Goal: Obtain resource: Obtain resource

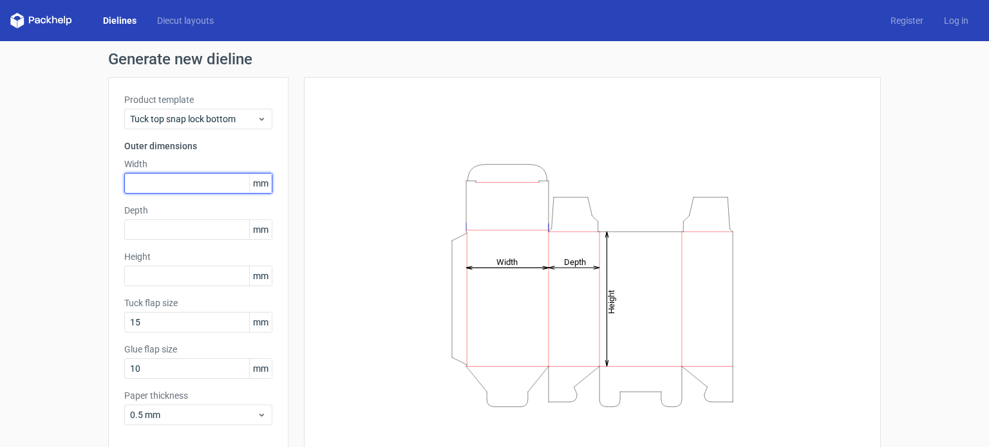
click at [155, 190] on input "text" at bounding box center [198, 183] width 148 height 21
click at [255, 183] on span "mm" at bounding box center [260, 183] width 23 height 19
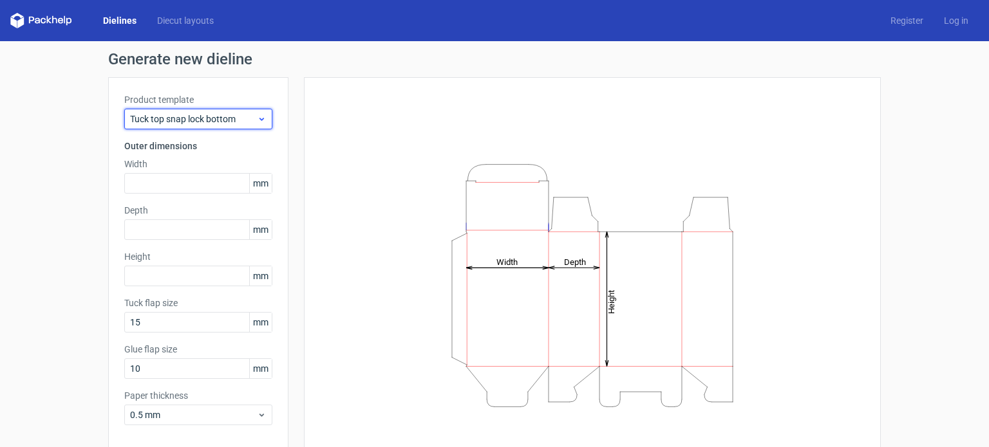
click at [259, 120] on icon at bounding box center [262, 119] width 10 height 10
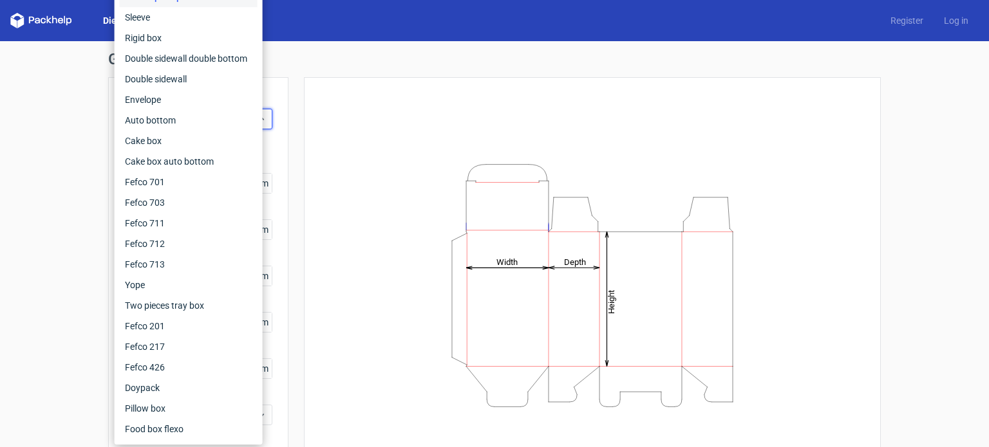
click at [296, 111] on div "Height Depth Width" at bounding box center [584, 285] width 592 height 416
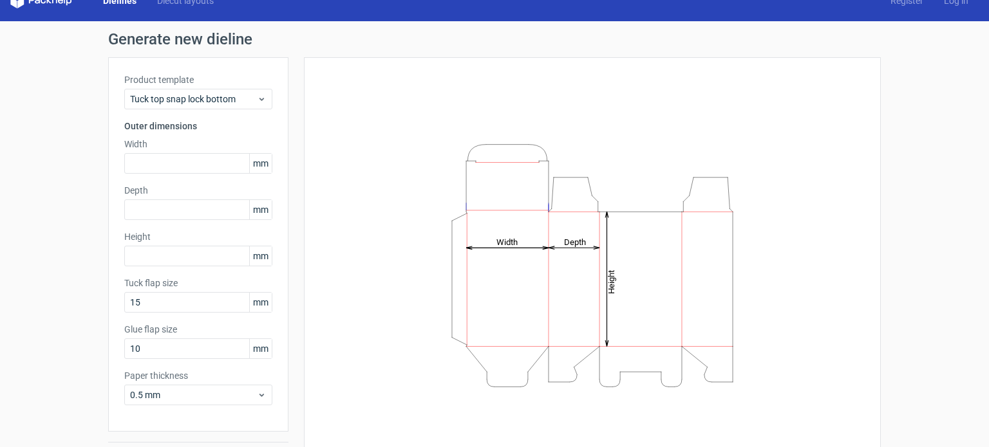
scroll to position [56, 0]
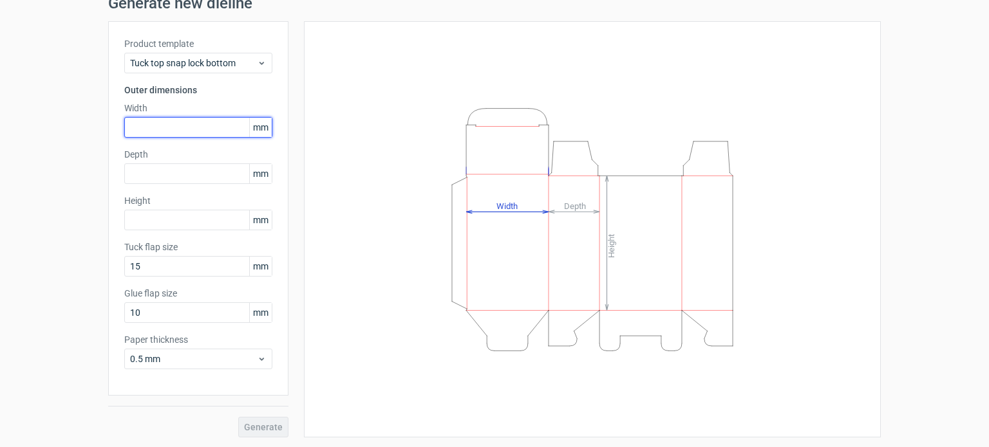
click at [213, 122] on input "text" at bounding box center [198, 127] width 148 height 21
paste input "5715"
type input "5715"
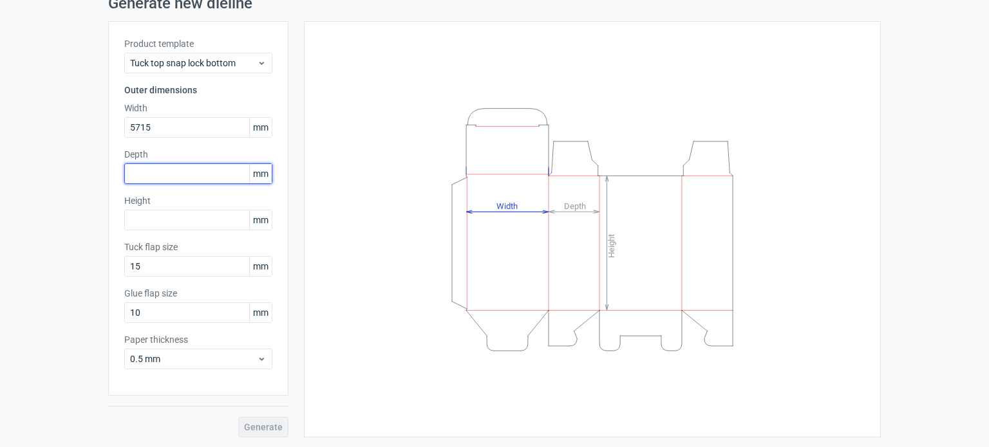
click at [200, 177] on div "Depth mm" at bounding box center [198, 166] width 148 height 36
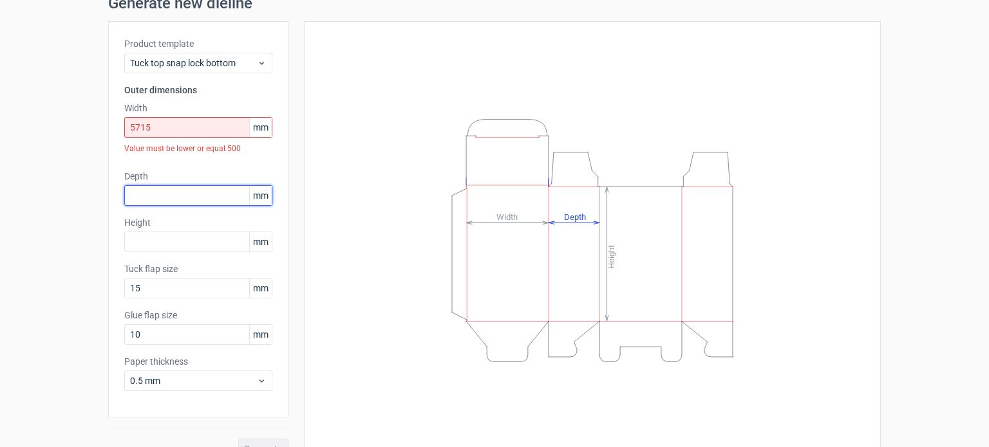
paste input "5715"
type input "5715"
click at [191, 229] on div "Product template Tuck top snap lock bottom Outer dimensions Width 5715 mm Value…" at bounding box center [198, 219] width 180 height 396
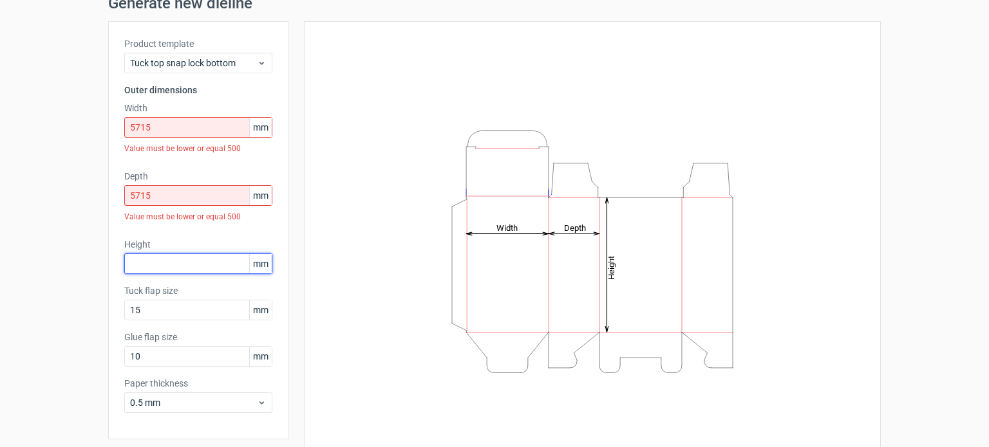
click at [186, 256] on input "text" at bounding box center [198, 264] width 148 height 21
paste input "5715"
type input "5715"
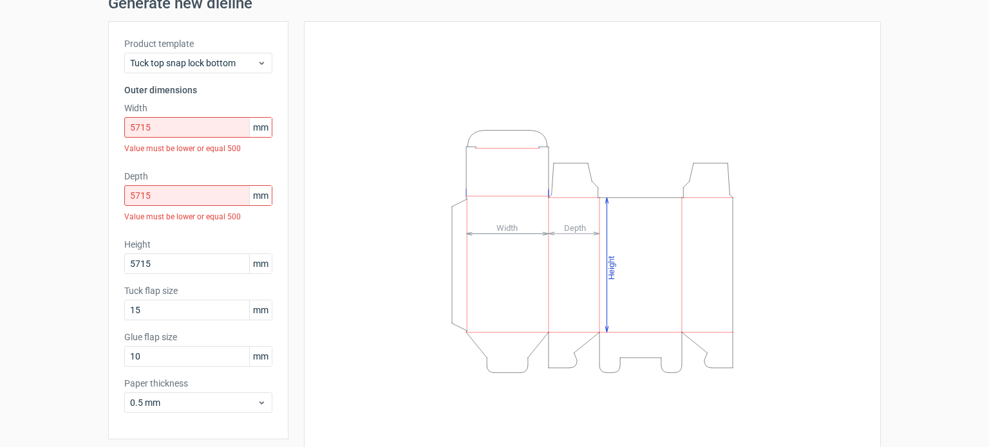
click at [256, 233] on div "Product template Tuck top snap lock bottom Outer dimensions Width 5715 mm Value…" at bounding box center [198, 230] width 180 height 418
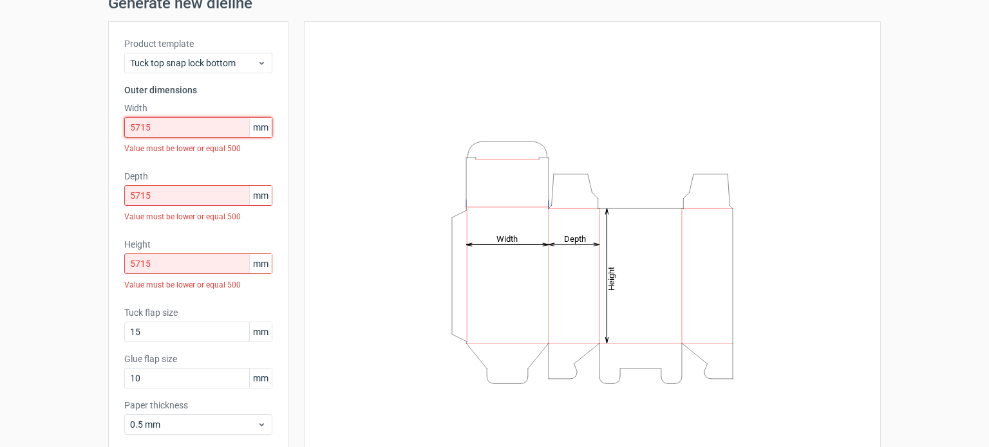
click at [136, 131] on input "5715" at bounding box center [198, 127] width 148 height 21
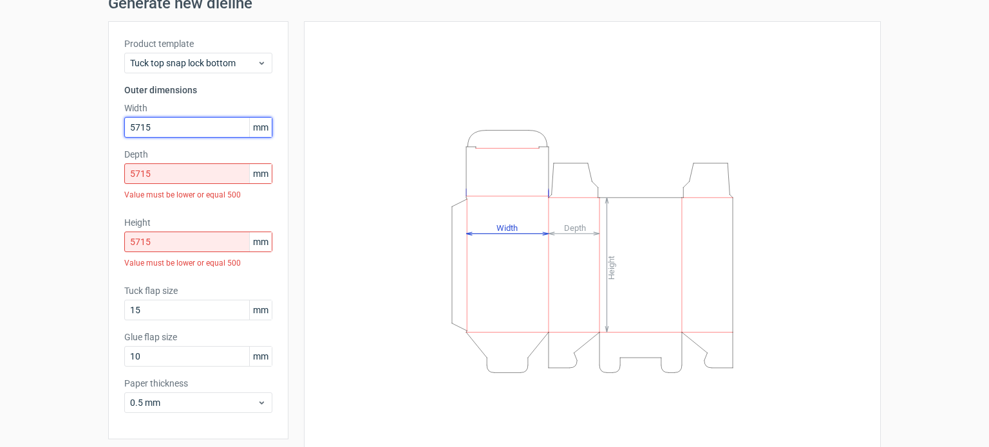
click at [132, 132] on input "5715" at bounding box center [198, 127] width 148 height 21
click at [134, 131] on input "5715" at bounding box center [198, 127] width 148 height 21
click at [142, 131] on input "5715" at bounding box center [198, 127] width 148 height 21
type input "57"
click at [167, 175] on input "5715" at bounding box center [198, 173] width 148 height 21
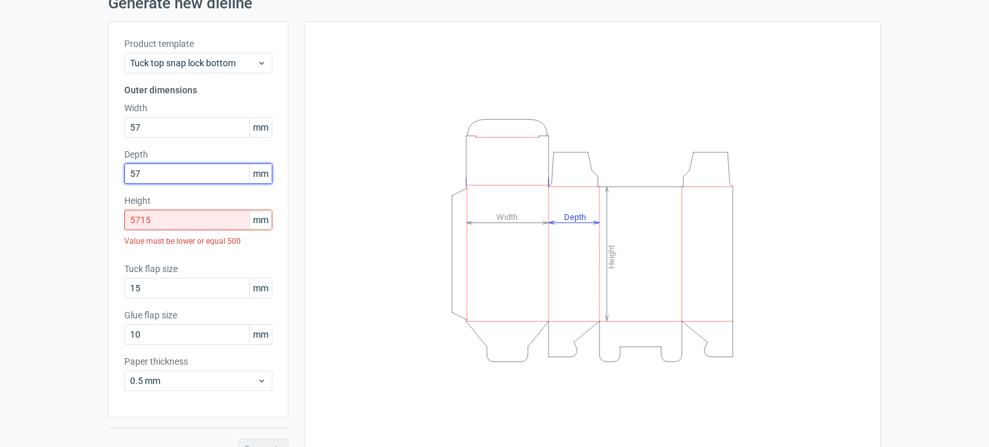
type input "57"
click at [167, 223] on input "5715" at bounding box center [198, 220] width 148 height 21
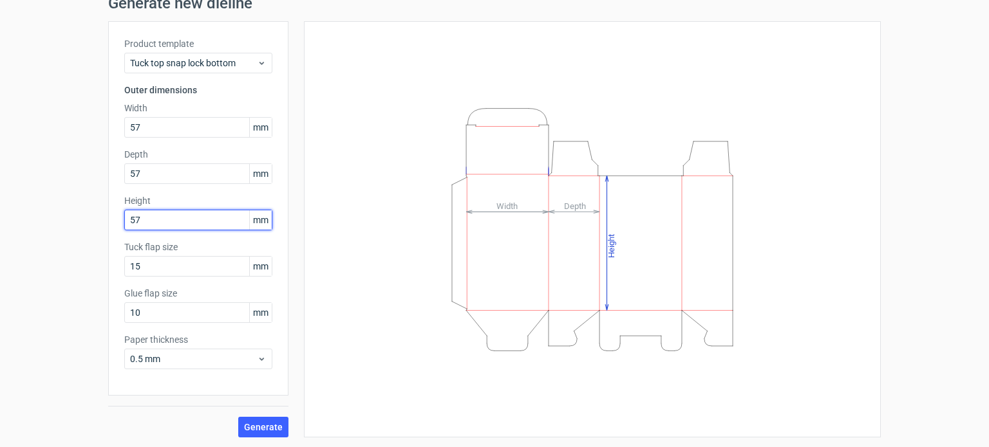
type input "57"
click at [196, 186] on div "Product template Tuck top snap lock bottom Outer dimensions Width 57 mm Depth 5…" at bounding box center [198, 208] width 180 height 375
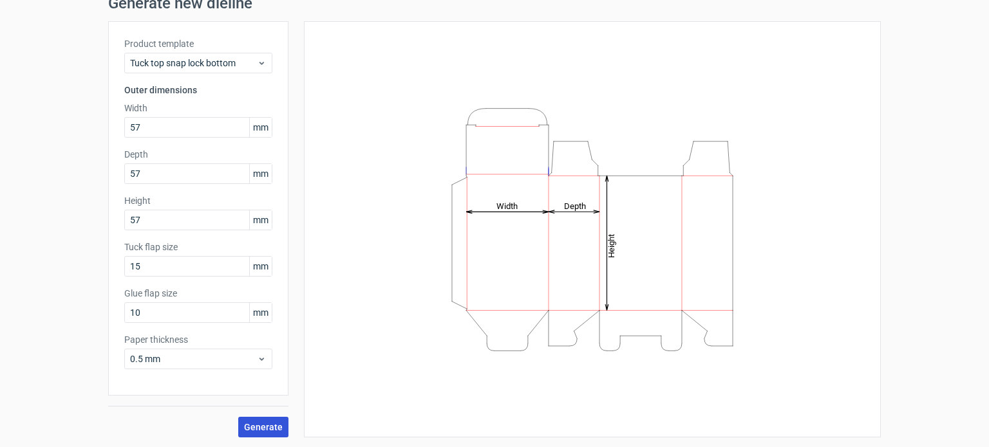
click at [250, 425] on span "Generate" at bounding box center [263, 427] width 39 height 9
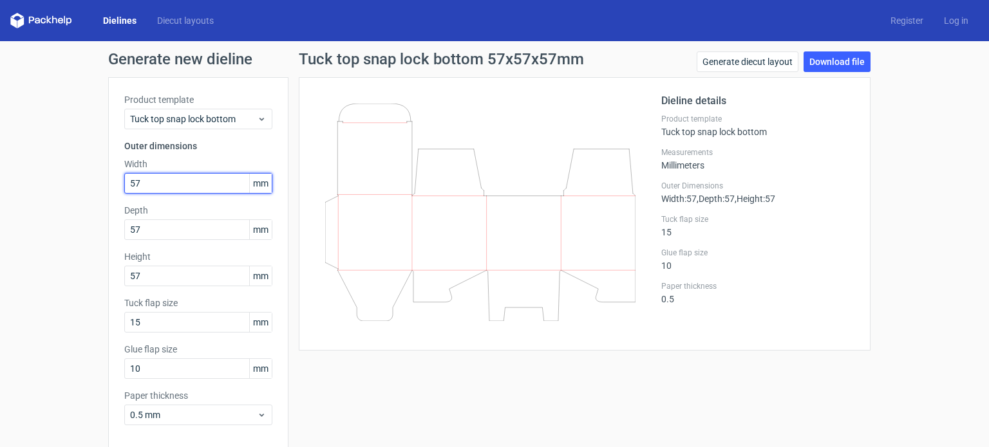
click at [189, 187] on input "57" at bounding box center [198, 183] width 148 height 21
type input "58"
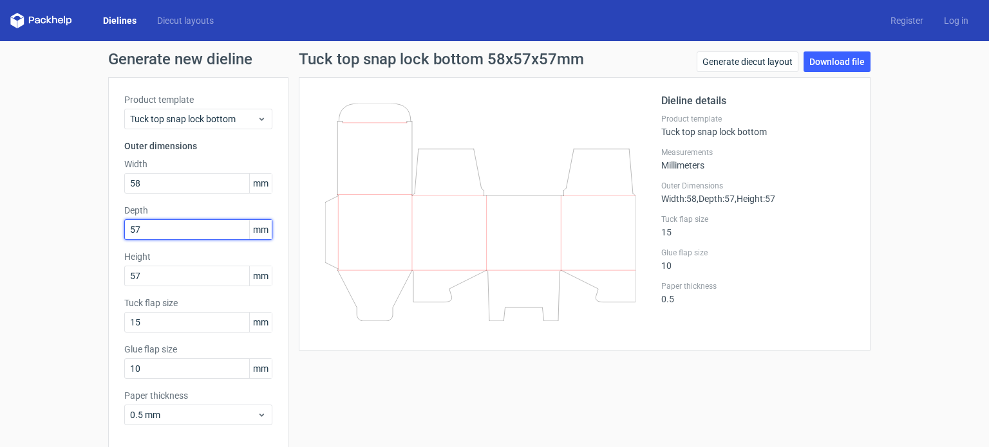
click at [198, 230] on input "57" at bounding box center [198, 229] width 148 height 21
type input "58"
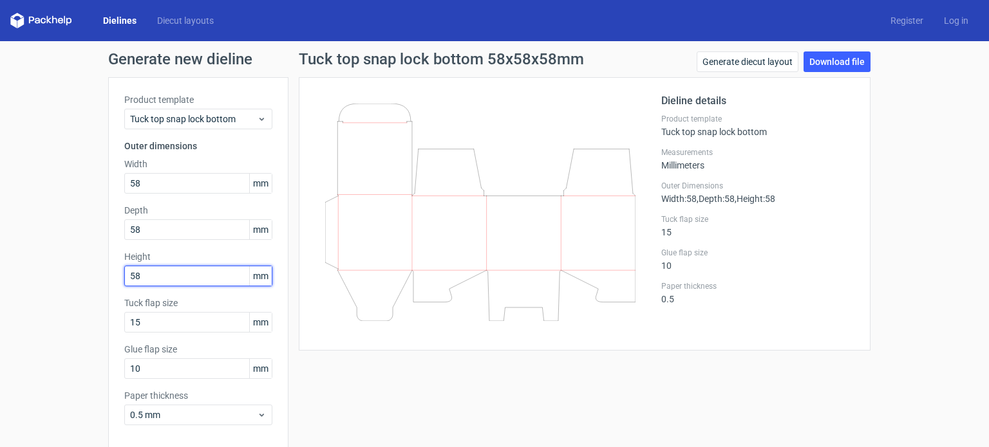
type input "58"
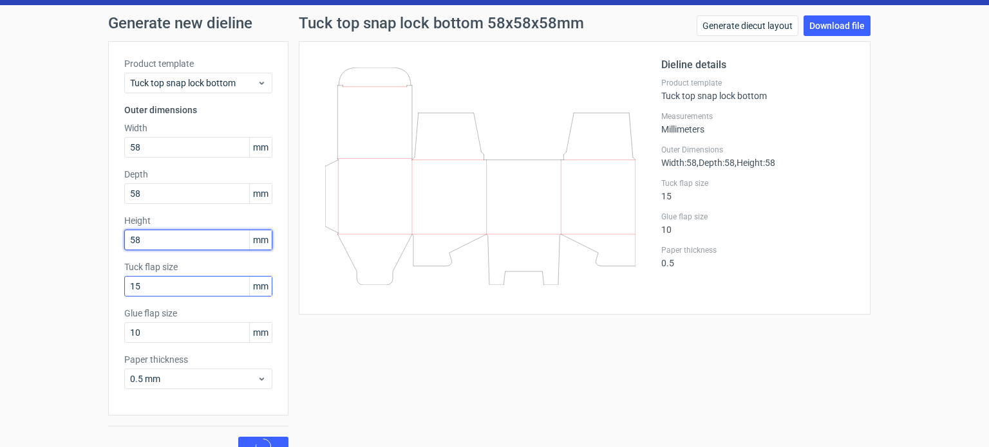
scroll to position [56, 0]
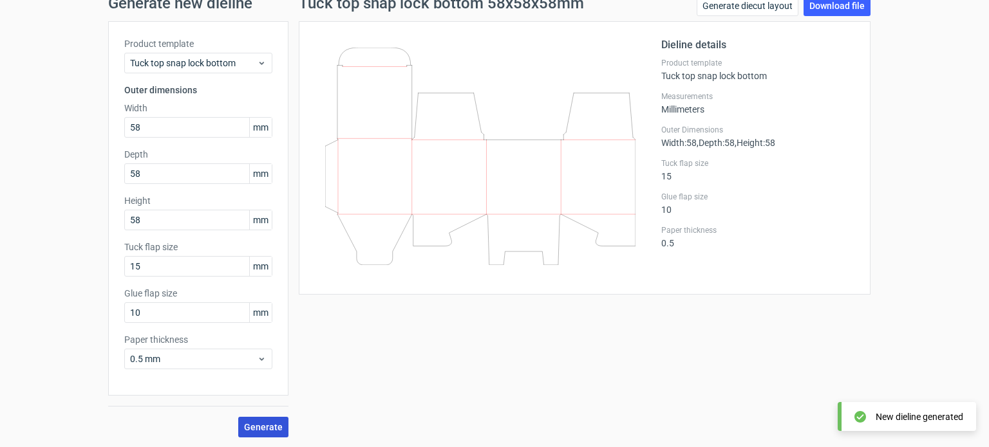
click at [263, 428] on span "Generate" at bounding box center [263, 427] width 39 height 9
click at [263, 428] on circle at bounding box center [263, 426] width 16 height 16
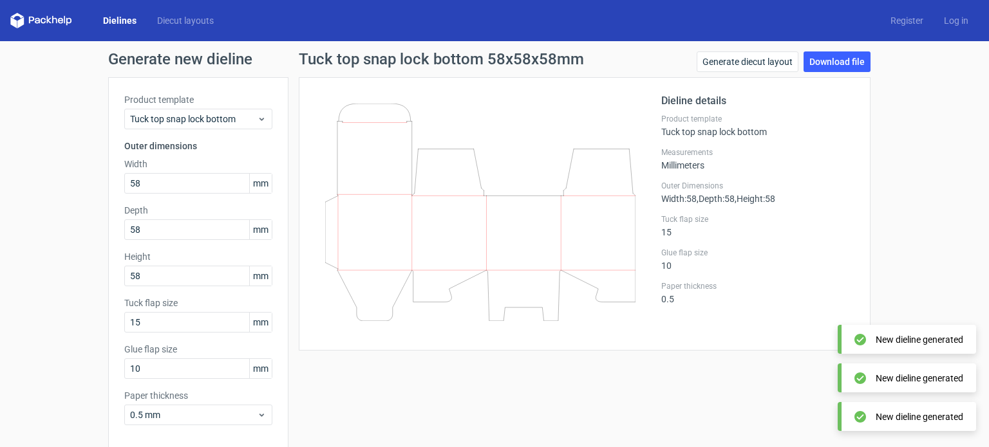
click at [822, 50] on div "Generate new dieline Product template Tuck top snap lock bottom Outer dimension…" at bounding box center [494, 272] width 989 height 463
click at [819, 59] on link "Download file" at bounding box center [836, 61] width 67 height 21
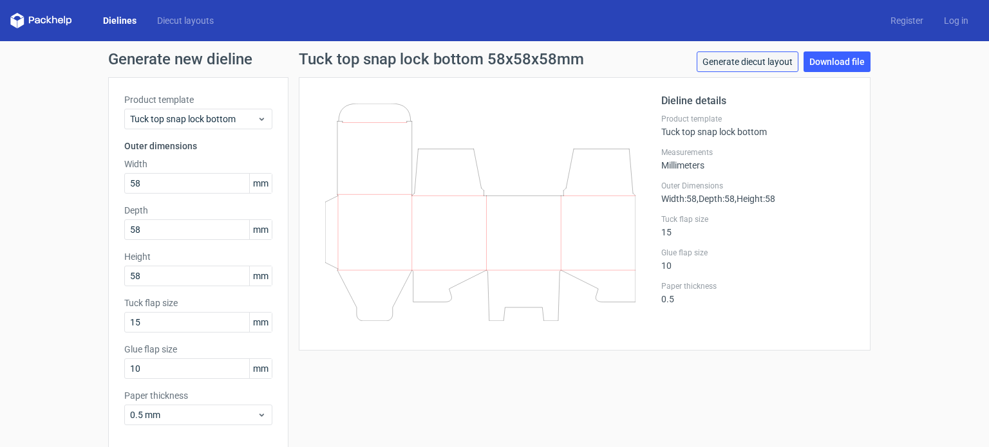
click at [768, 64] on link "Generate diecut layout" at bounding box center [747, 61] width 102 height 21
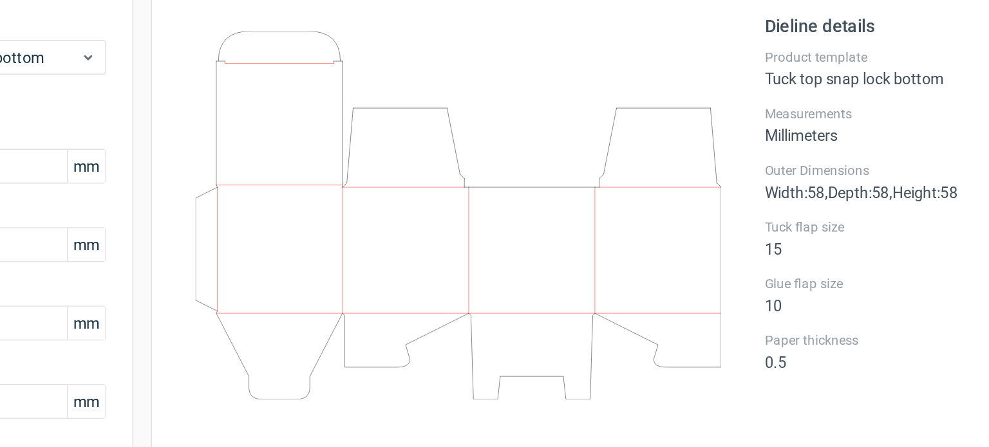
scroll to position [18, 0]
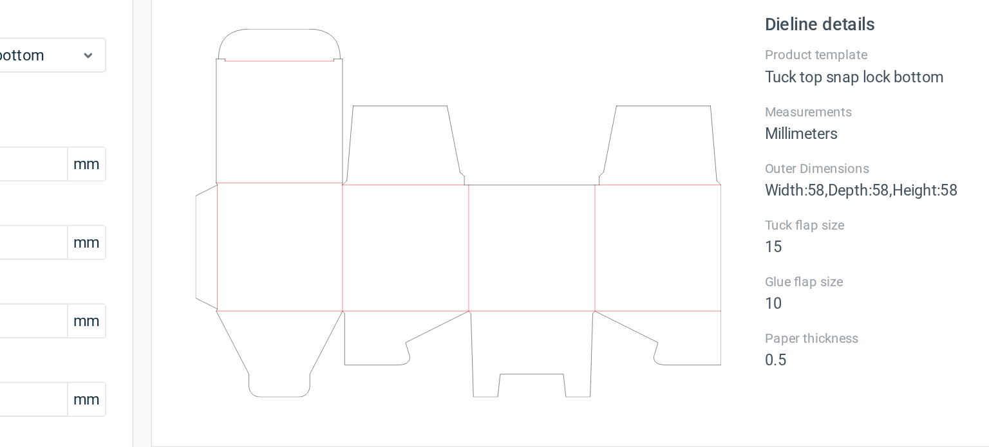
drag, startPoint x: 488, startPoint y: 189, endPoint x: 586, endPoint y: 290, distance: 140.6
click at [570, 284] on icon at bounding box center [480, 195] width 310 height 218
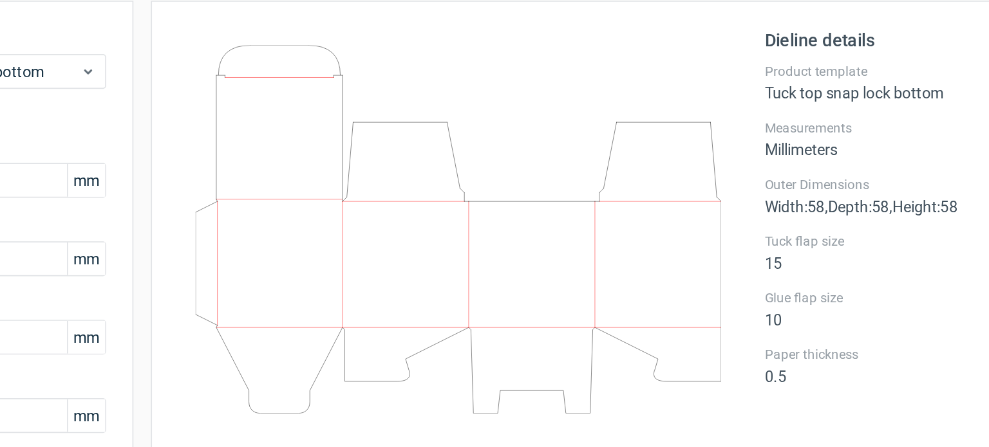
scroll to position [0, 0]
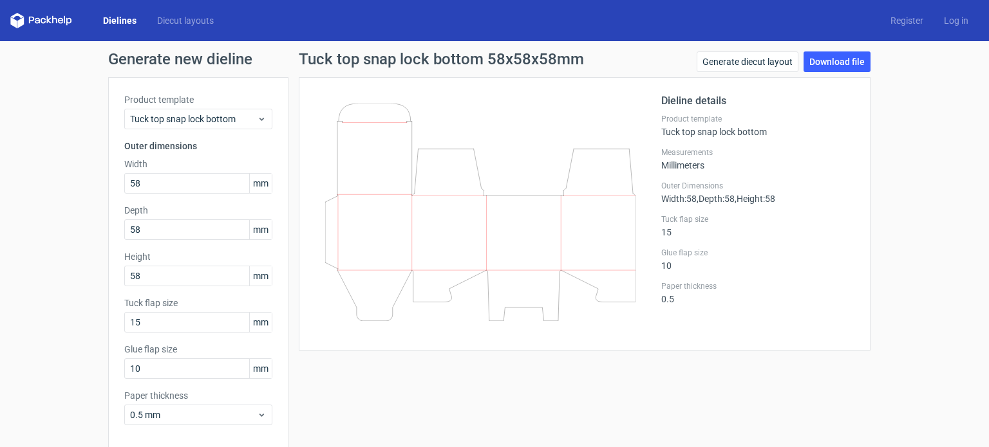
click at [41, 20] on icon at bounding box center [43, 21] width 5 height 6
click at [178, 21] on link "Diecut layouts" at bounding box center [185, 20] width 77 height 13
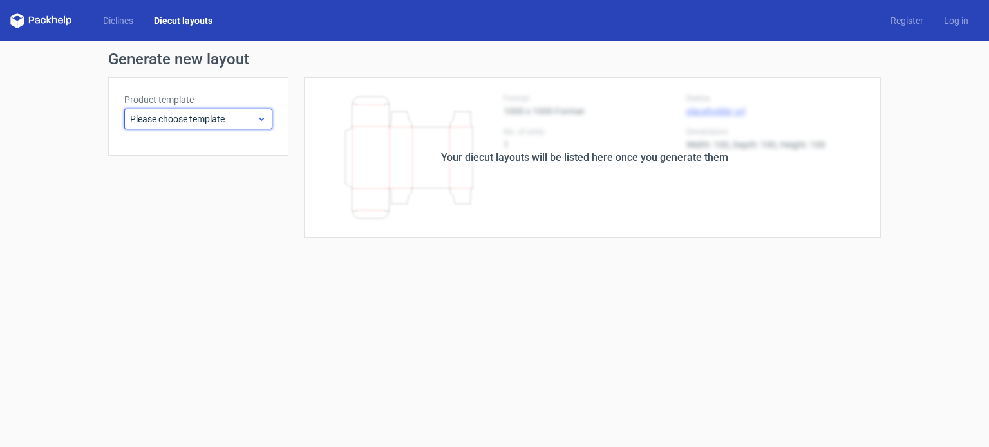
click at [157, 122] on span "Please choose template" at bounding box center [193, 119] width 127 height 13
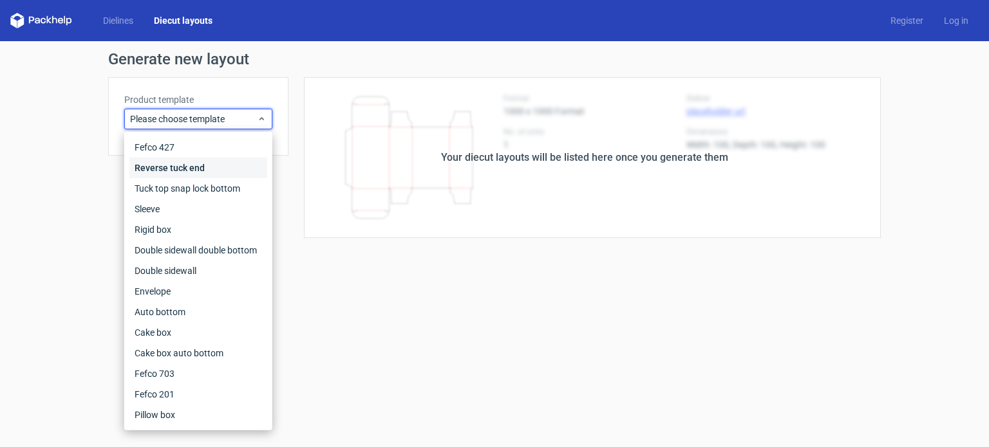
click at [176, 173] on div "Reverse tuck end" at bounding box center [198, 168] width 138 height 21
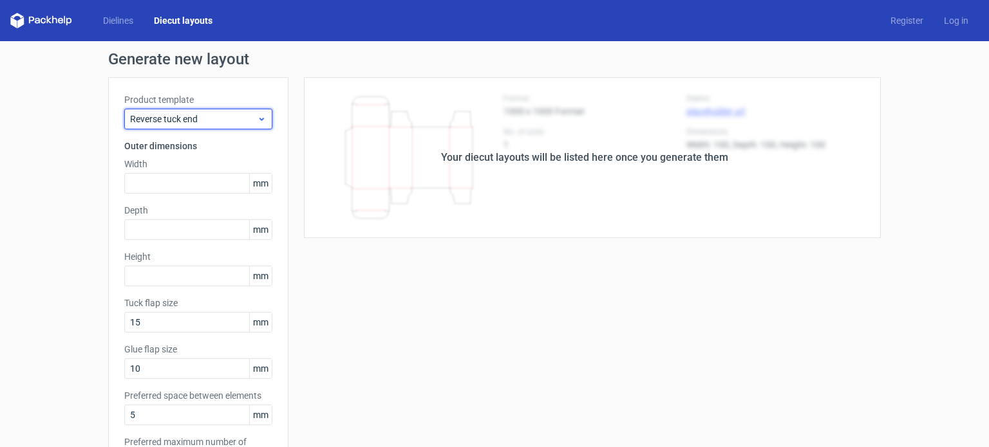
click at [172, 120] on span "Reverse tuck end" at bounding box center [193, 119] width 127 height 13
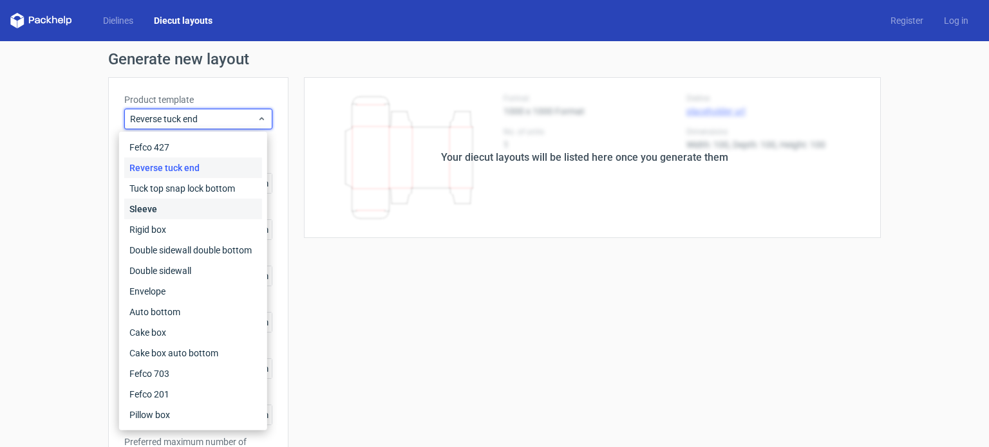
click at [172, 202] on div "Sleeve" at bounding box center [193, 209] width 138 height 21
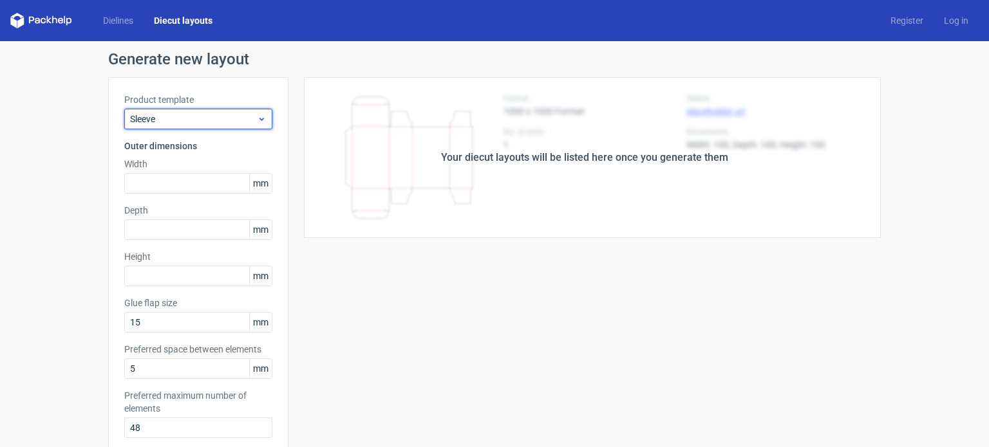
click at [184, 121] on span "Sleeve" at bounding box center [193, 119] width 127 height 13
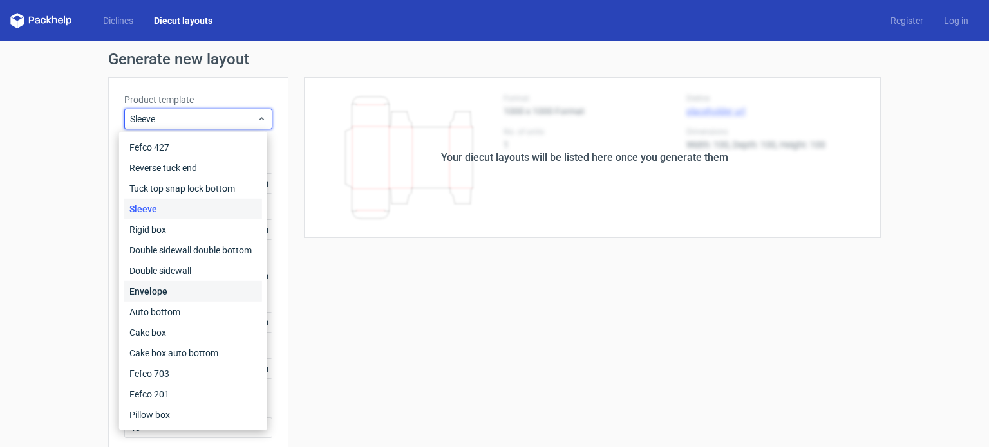
click at [179, 301] on div "Envelope" at bounding box center [193, 291] width 138 height 21
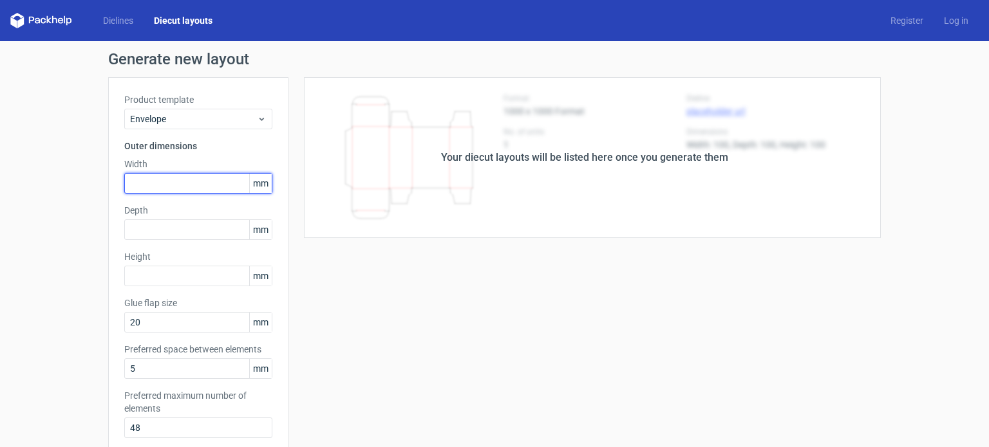
click at [199, 185] on input "text" at bounding box center [198, 183] width 148 height 21
type input "5"
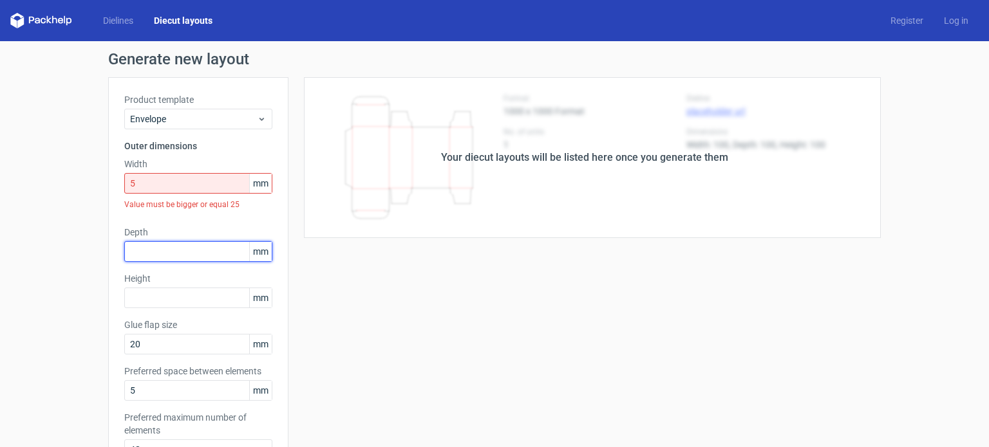
click at [196, 221] on div "Product template Envelope Outer dimensions Width 5 mm Value must be bigger or e…" at bounding box center [198, 281] width 180 height 409
type input "5"
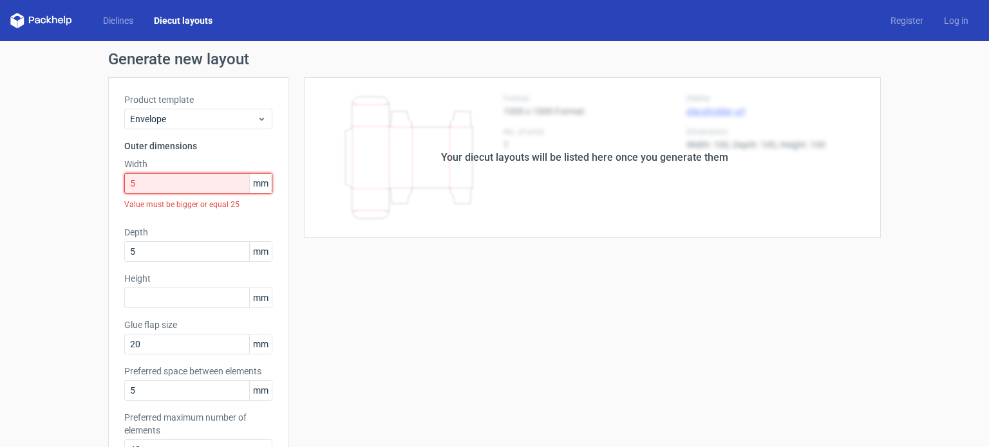
click at [201, 190] on input "5" at bounding box center [198, 183] width 148 height 21
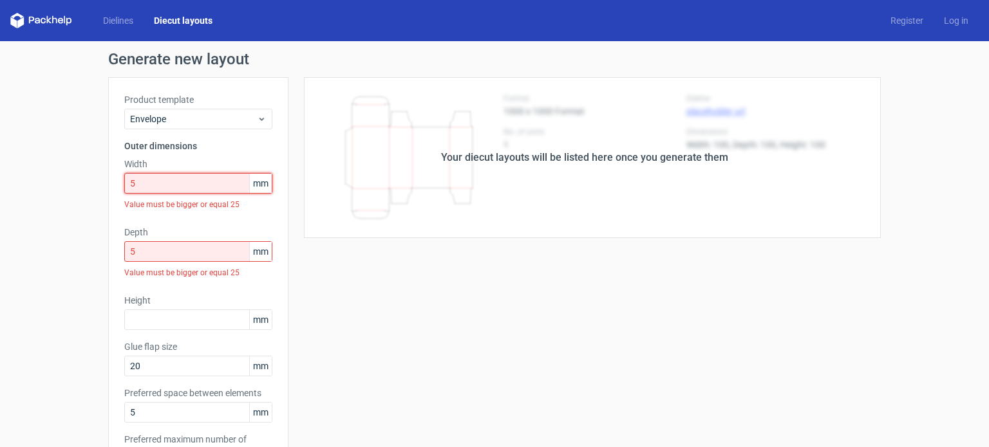
click at [201, 190] on input "5" at bounding box center [198, 183] width 148 height 21
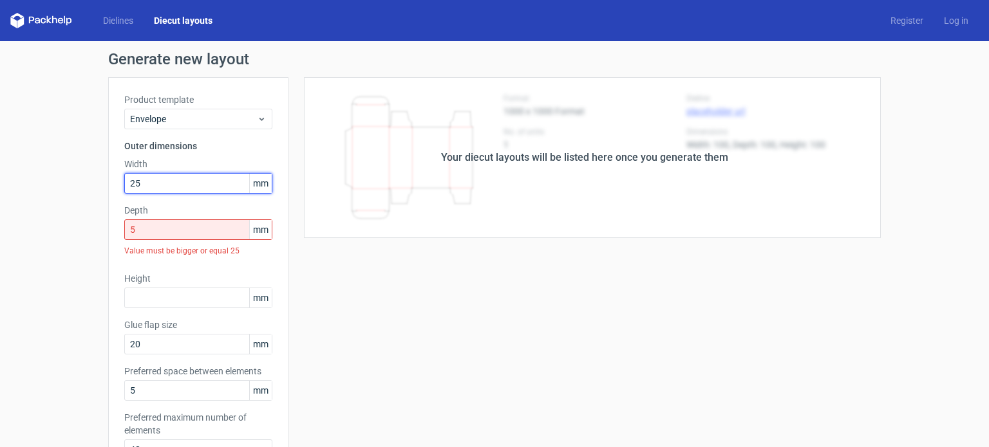
type input "25"
click at [183, 234] on input "5" at bounding box center [198, 229] width 148 height 21
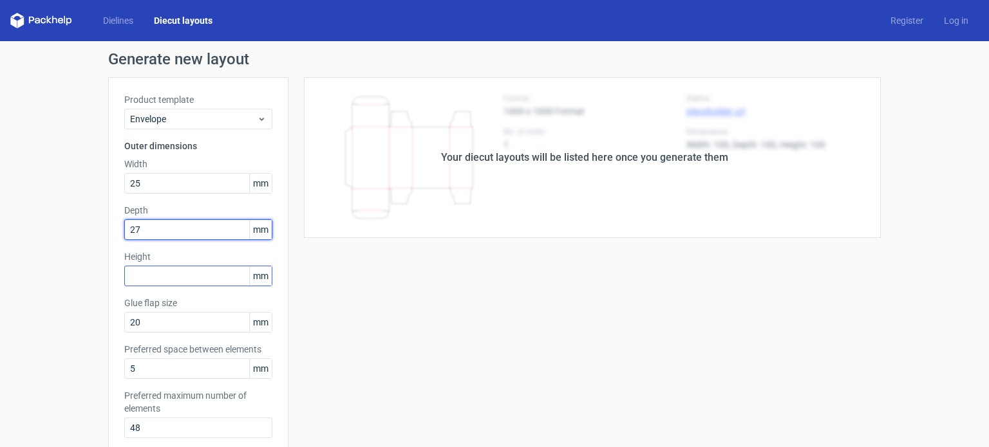
type input "27"
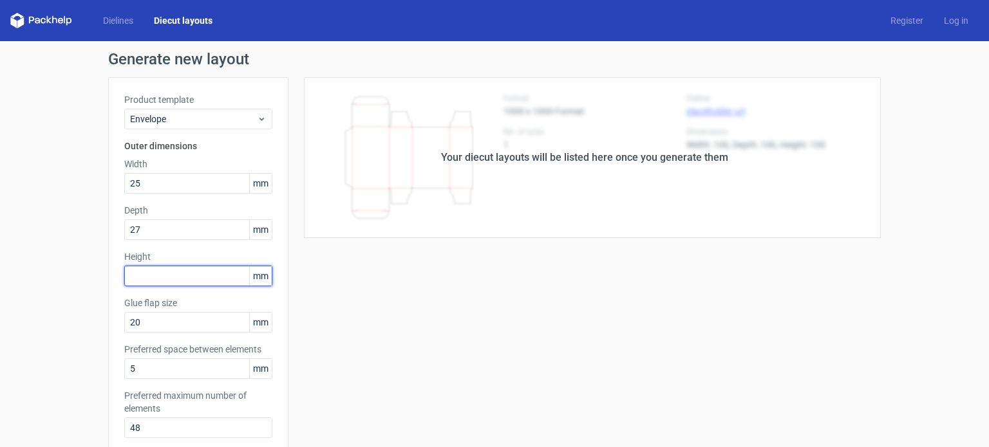
click at [180, 267] on input "text" at bounding box center [198, 276] width 148 height 21
click at [222, 274] on input "24" at bounding box center [198, 276] width 148 height 21
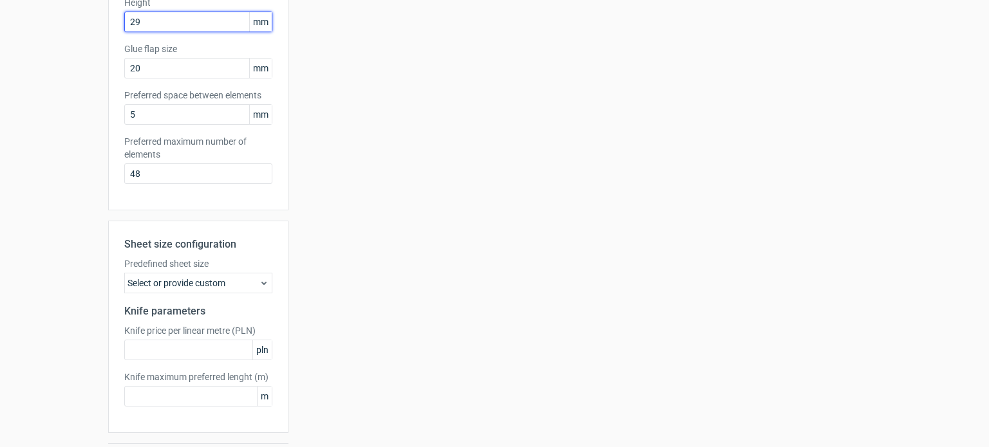
scroll to position [291, 0]
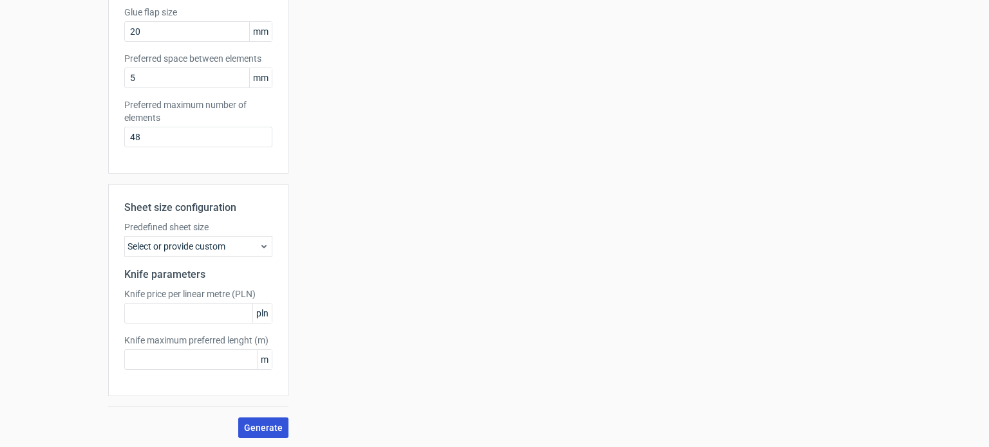
type input "29"
click at [249, 432] on button "Generate" at bounding box center [263, 428] width 50 height 21
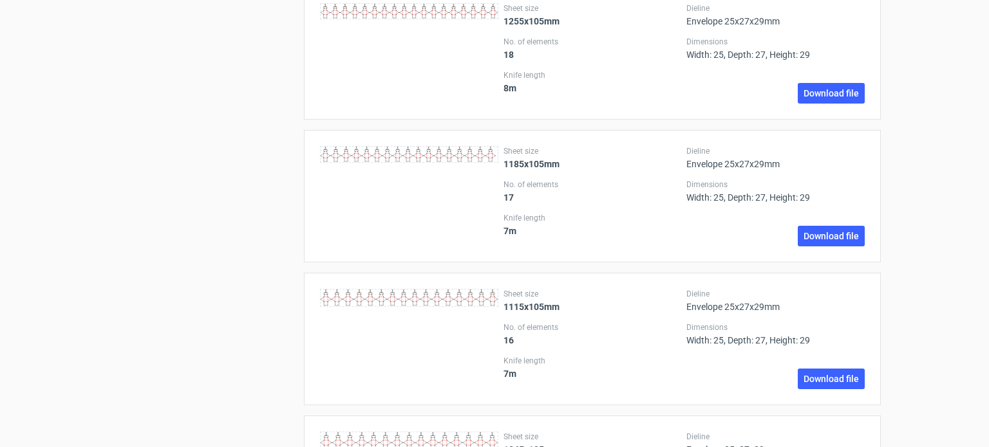
scroll to position [0, 0]
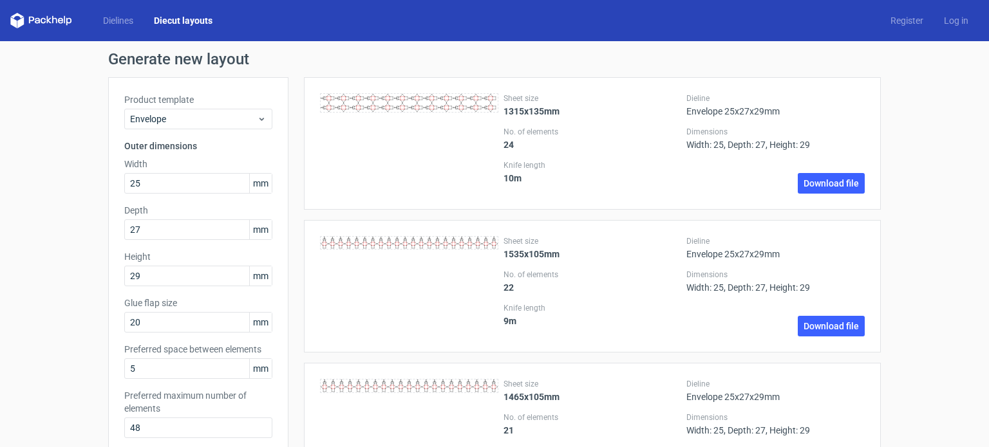
click at [53, 23] on icon at bounding box center [54, 20] width 5 height 8
click at [116, 23] on link "Dielines" at bounding box center [118, 20] width 51 height 13
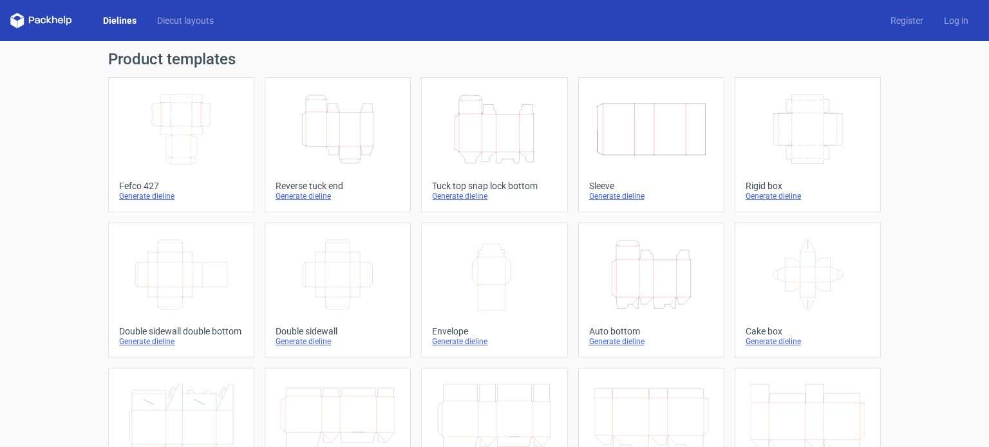
click at [922, 159] on div "Product templates Width Depth Height Fefco 427 Generate dieline Height Depth Wi…" at bounding box center [494, 422] width 989 height 763
click at [494, 151] on icon "Height Depth Width" at bounding box center [494, 129] width 114 height 72
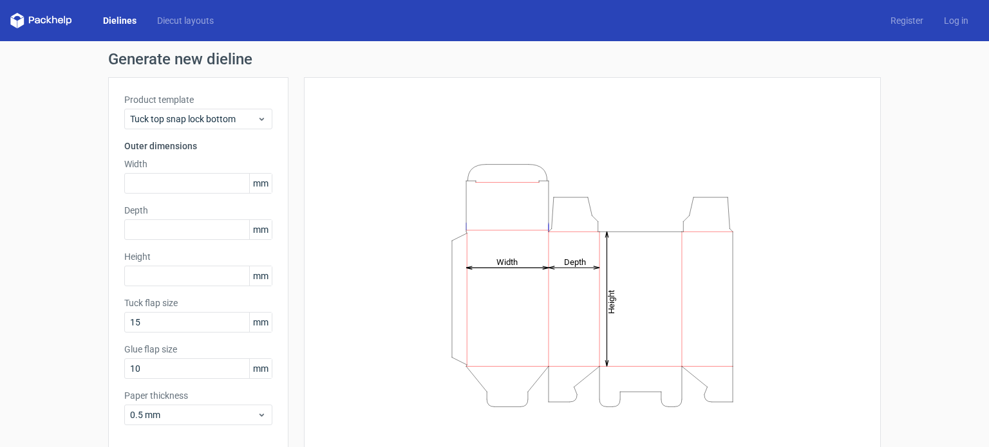
click at [251, 186] on span "mm" at bounding box center [260, 183] width 23 height 19
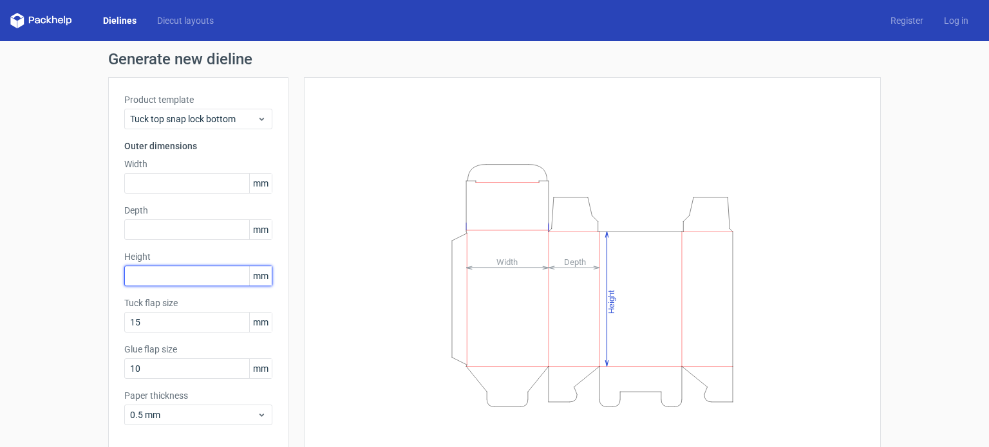
click at [199, 280] on input "text" at bounding box center [198, 276] width 148 height 21
paste input "1143"
click at [211, 257] on label "Height" at bounding box center [198, 256] width 148 height 13
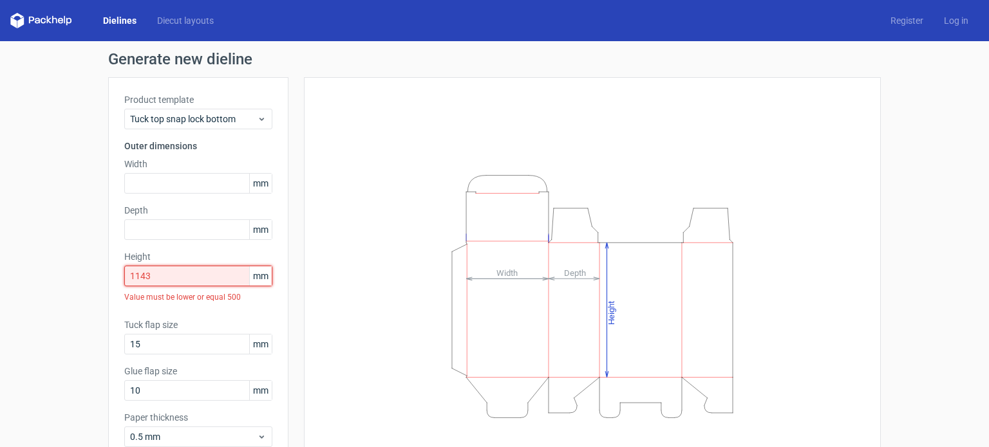
click at [136, 275] on input "1143" at bounding box center [198, 276] width 148 height 21
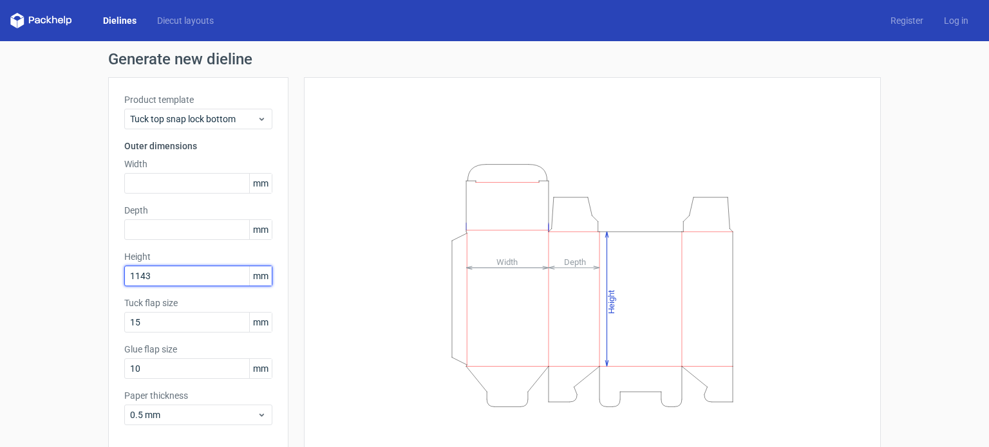
click at [137, 274] on input "1143" at bounding box center [198, 276] width 148 height 21
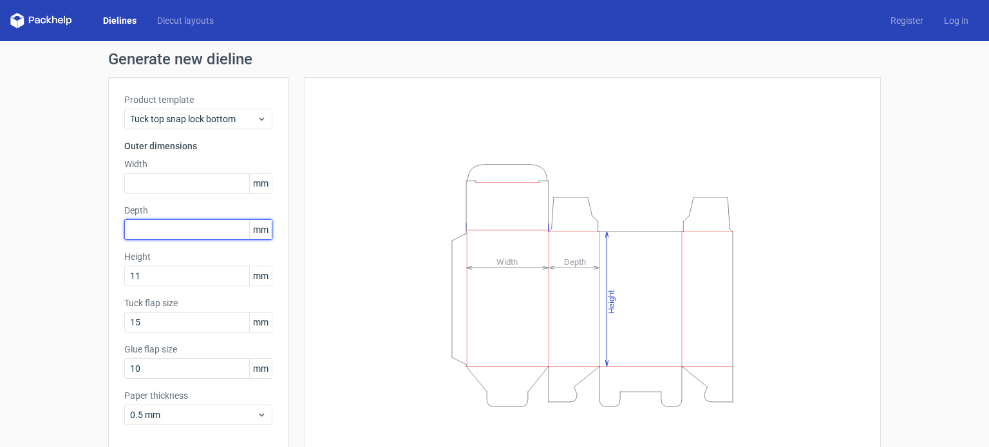
click at [187, 224] on input "text" at bounding box center [198, 229] width 148 height 21
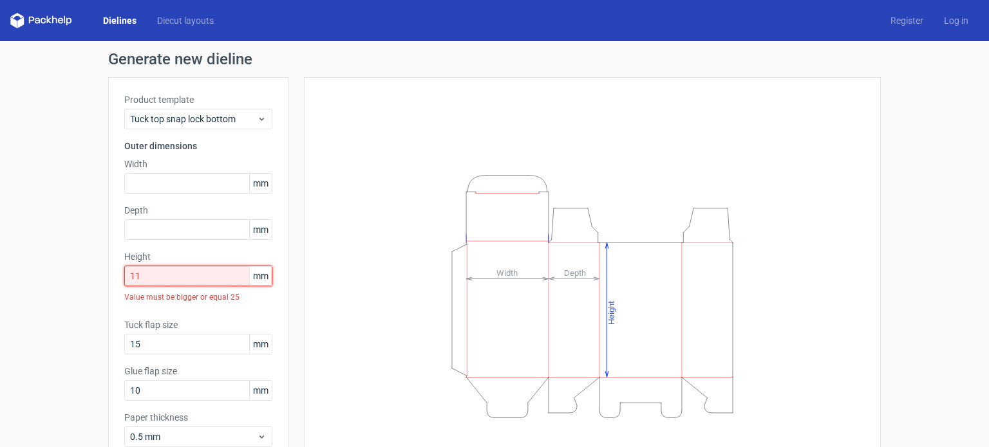
click at [180, 277] on input "11" at bounding box center [198, 276] width 148 height 21
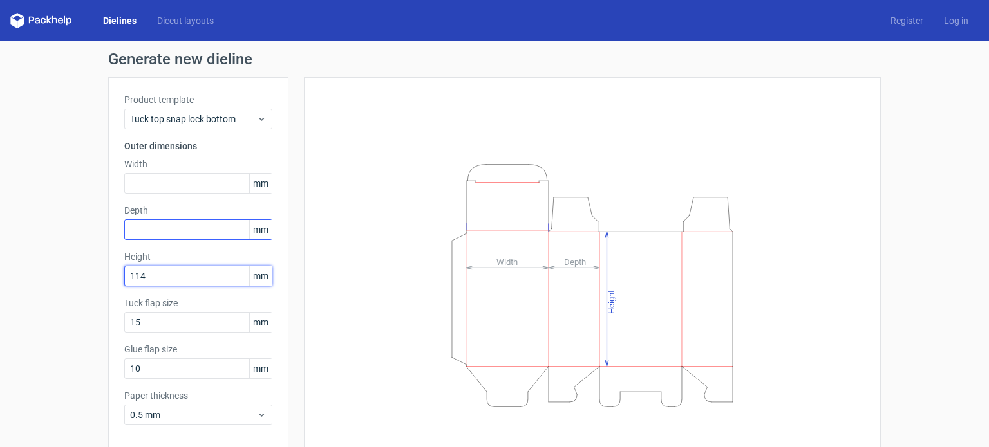
type input "114"
click at [180, 224] on input "text" at bounding box center [198, 229] width 148 height 21
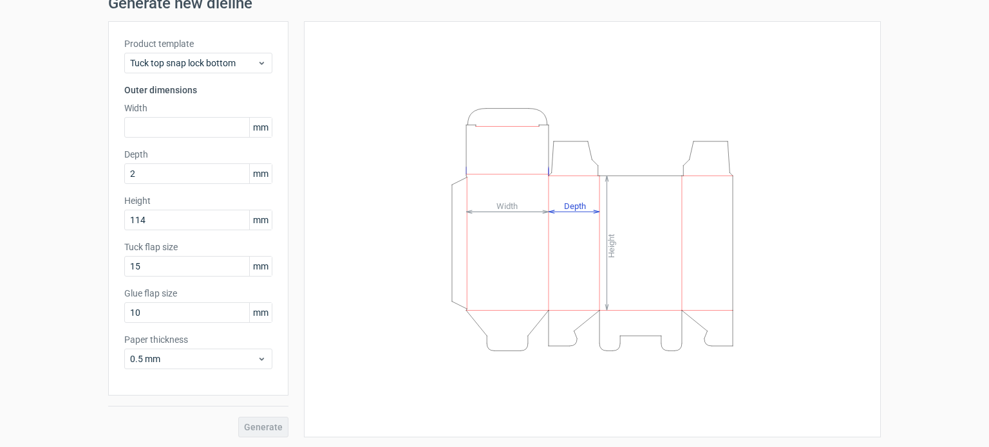
click at [189, 149] on label "Depth" at bounding box center [198, 154] width 148 height 13
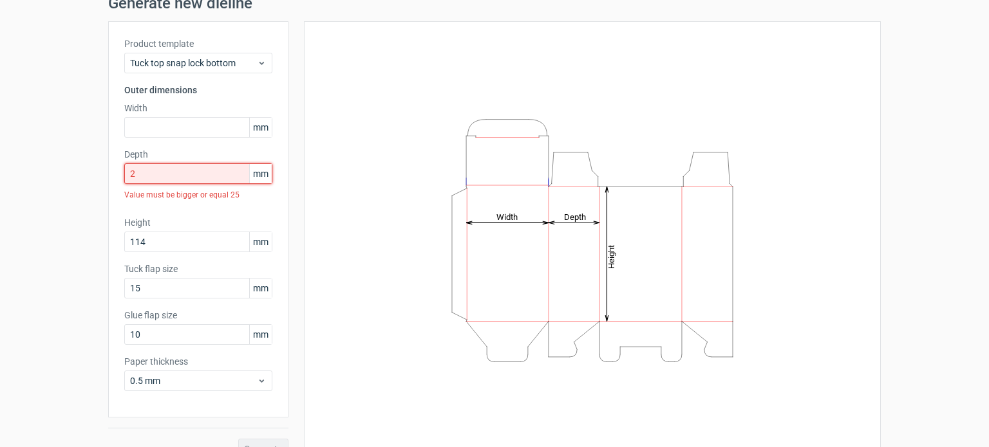
click at [172, 179] on input "2" at bounding box center [198, 173] width 148 height 21
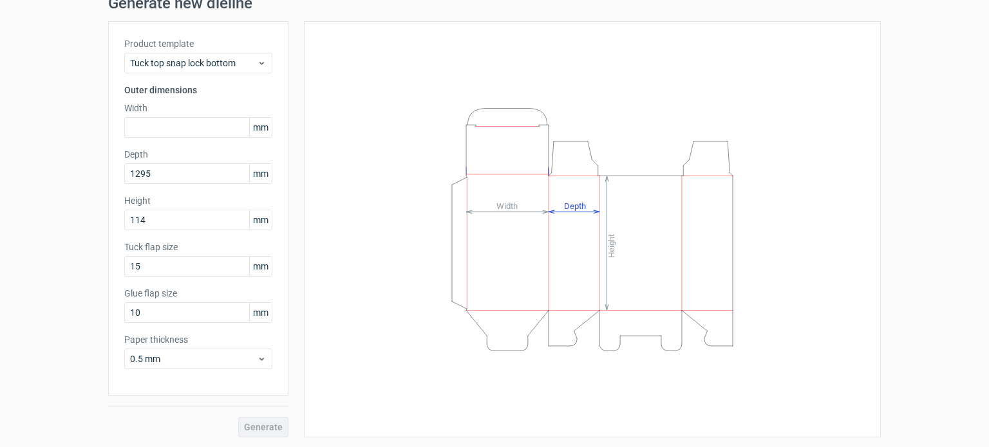
click at [187, 146] on div "Product template Tuck top snap lock bottom Outer dimensions Width mm Depth 1295…" at bounding box center [198, 208] width 180 height 375
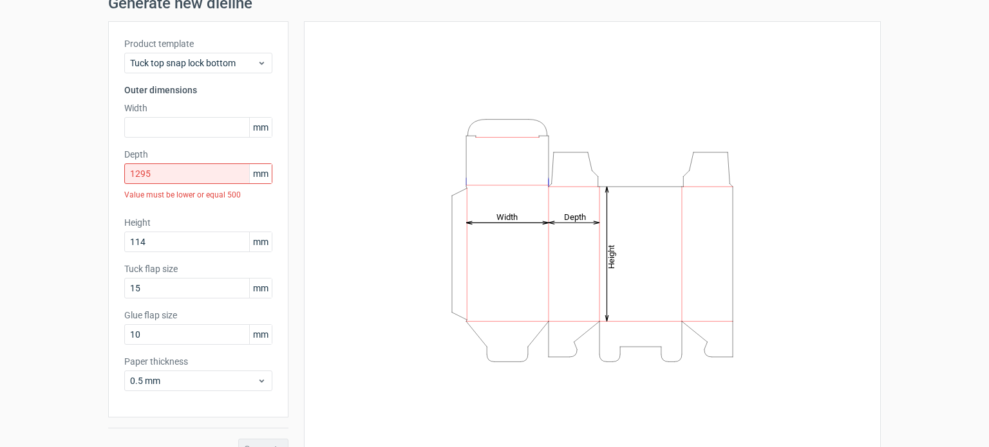
click at [198, 184] on div "Value must be lower or equal 500" at bounding box center [198, 195] width 148 height 22
click at [197, 171] on input "1295" at bounding box center [198, 173] width 148 height 21
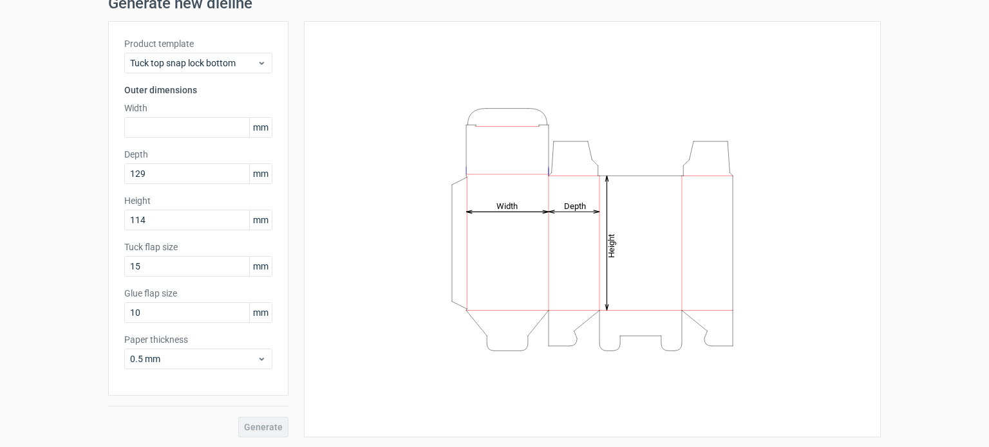
click at [202, 141] on div "Product template Tuck top snap lock bottom Outer dimensions Width mm Depth 129 …" at bounding box center [198, 208] width 180 height 375
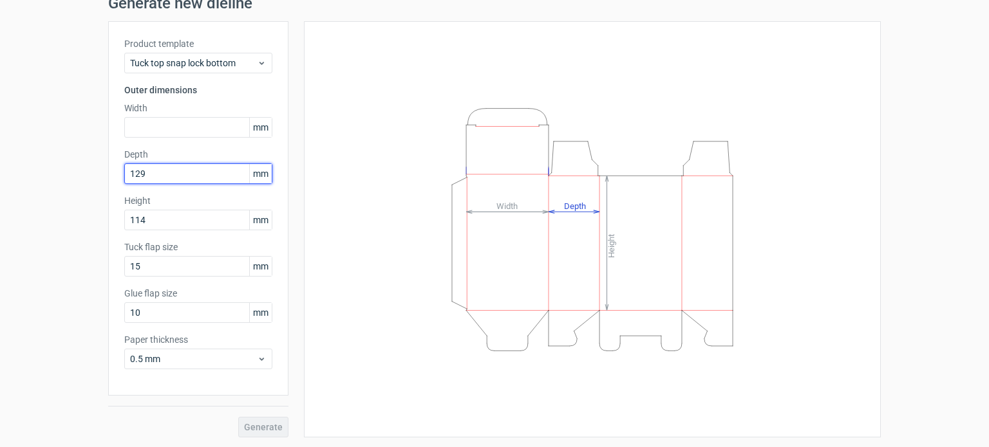
click at [165, 169] on input "129" at bounding box center [198, 173] width 148 height 21
type input "51"
click at [179, 144] on div "Product template Tuck top snap lock bottom Outer dimensions Width mm Depth 51 m…" at bounding box center [198, 208] width 180 height 375
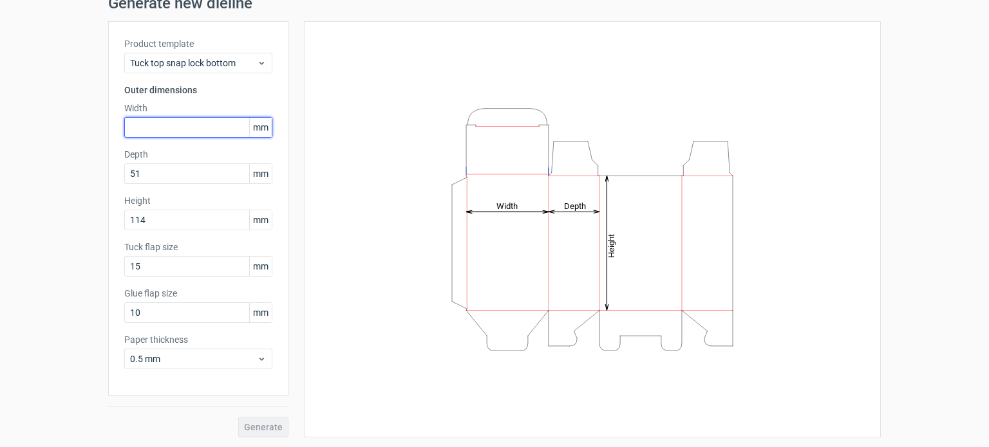
click at [189, 131] on input "text" at bounding box center [198, 127] width 148 height 21
type input "71"
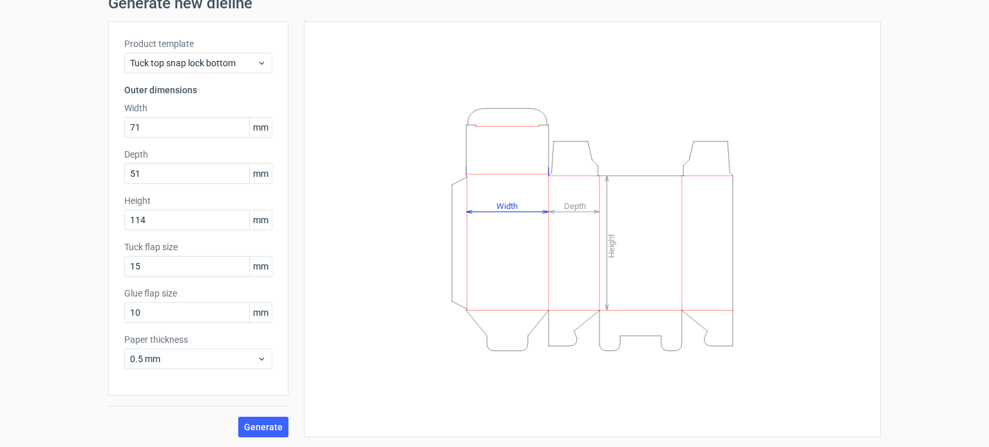
click at [184, 102] on label "Width" at bounding box center [198, 108] width 148 height 13
click at [385, 171] on div "Height Depth Width" at bounding box center [592, 229] width 544 height 384
click at [250, 423] on span "Generate" at bounding box center [263, 427] width 39 height 9
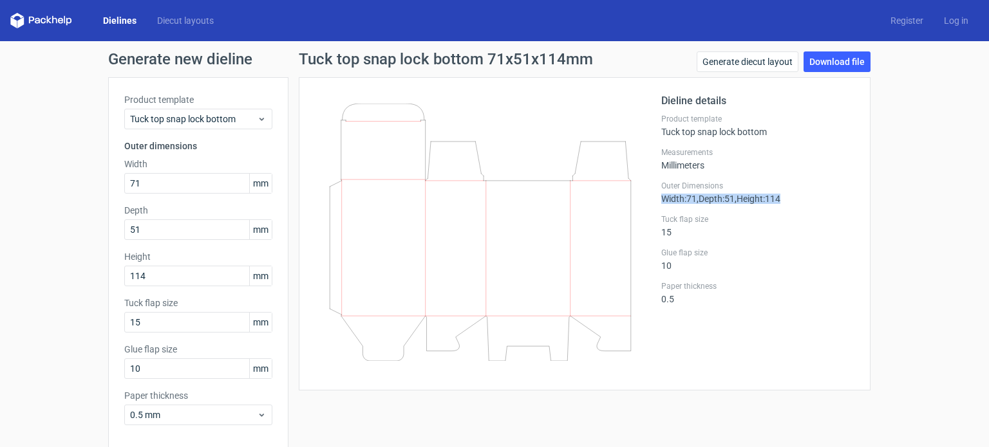
drag, startPoint x: 656, startPoint y: 198, endPoint x: 831, endPoint y: 200, distance: 175.1
click at [831, 200] on div "Outer Dimensions Width : 71 , Depth : 51 , Height : 114" at bounding box center [757, 192] width 193 height 23
copy div "Width : 71 , Depth : 51 , Height : 114"
click at [231, 120] on span "Tuck top snap lock bottom" at bounding box center [193, 119] width 127 height 13
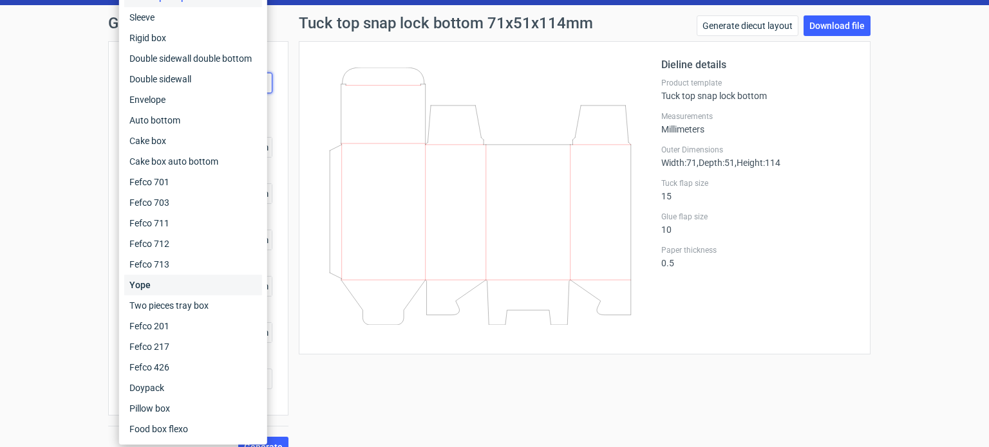
scroll to position [56, 0]
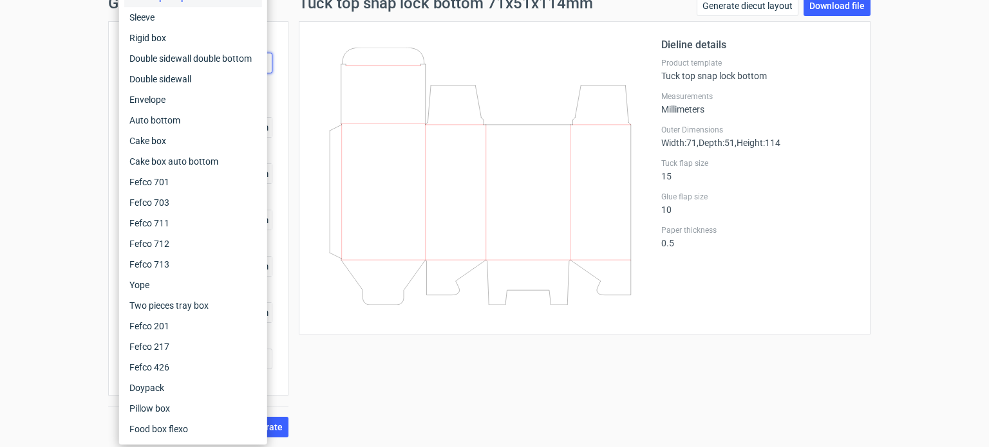
click at [60, 268] on div "Generate new dieline Product template Tuck top snap lock bottom Outer dimension…" at bounding box center [494, 216] width 989 height 463
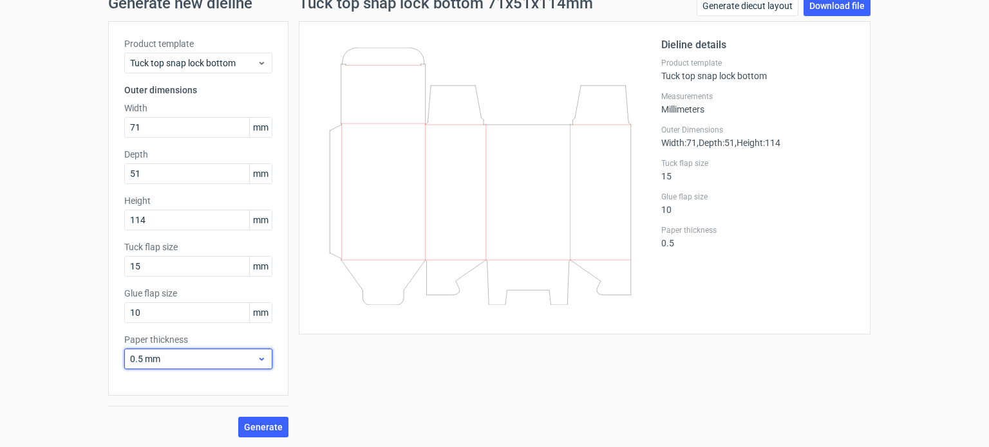
click at [156, 365] on div "0.5 mm" at bounding box center [198, 359] width 148 height 21
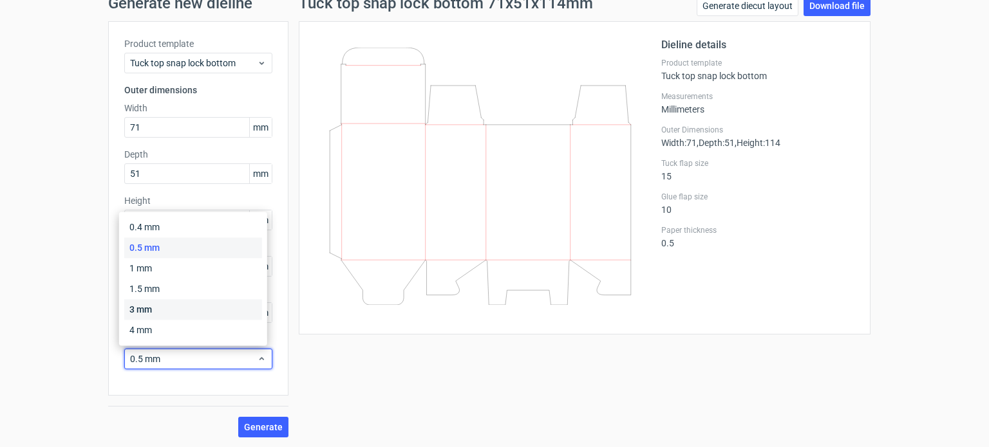
scroll to position [0, 0]
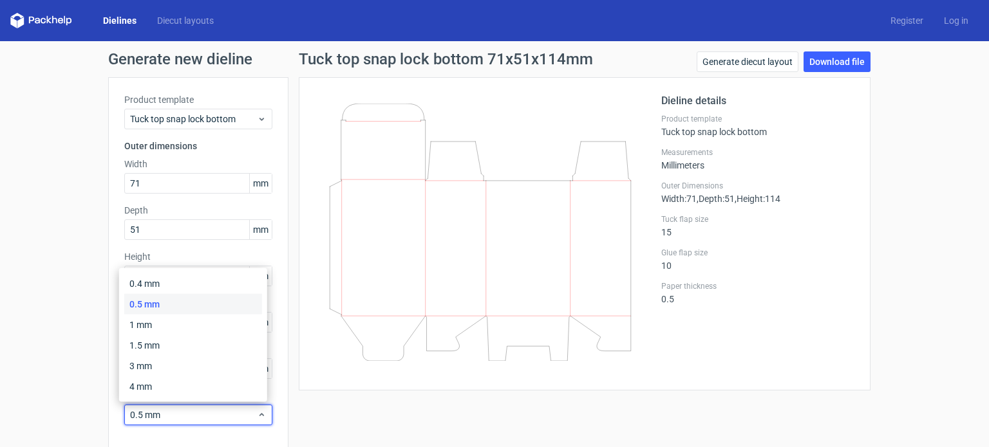
click at [34, 277] on div "Generate new dieline Product template Tuck top snap lock bottom Outer dimension…" at bounding box center [494, 272] width 989 height 463
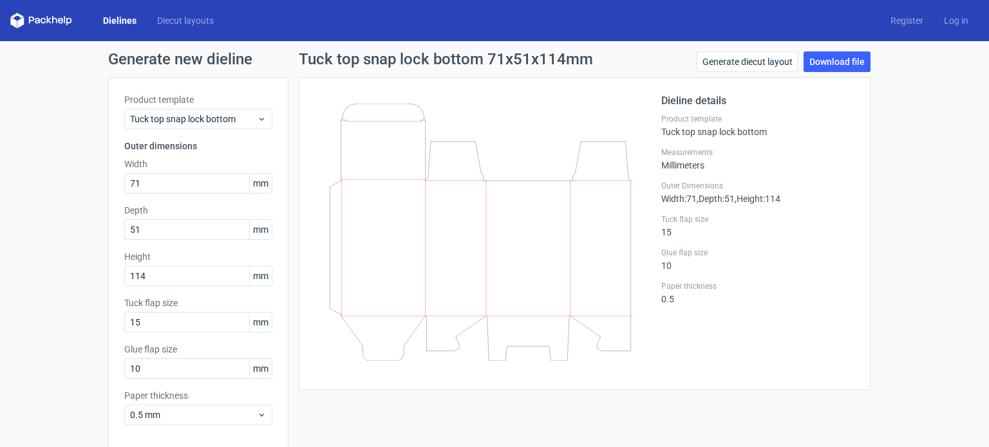
drag, startPoint x: 440, startPoint y: 248, endPoint x: 449, endPoint y: 295, distance: 47.8
click at [449, 295] on icon at bounding box center [480, 232] width 310 height 257
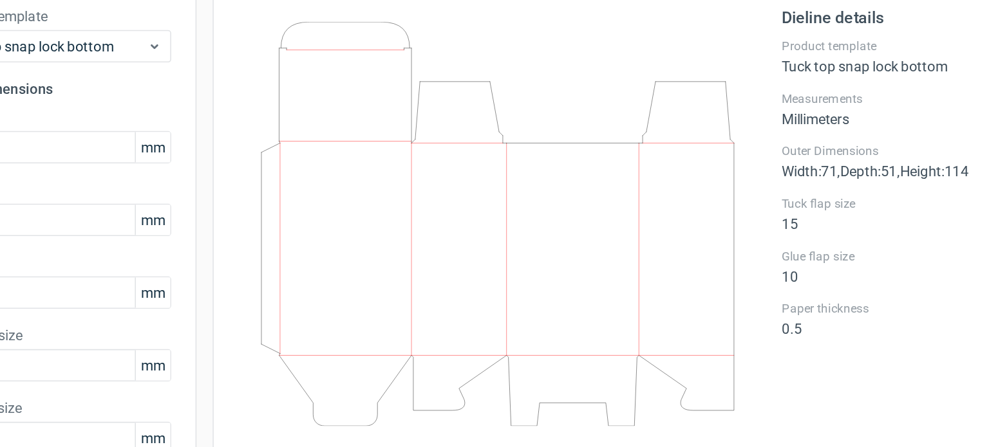
scroll to position [6, 0]
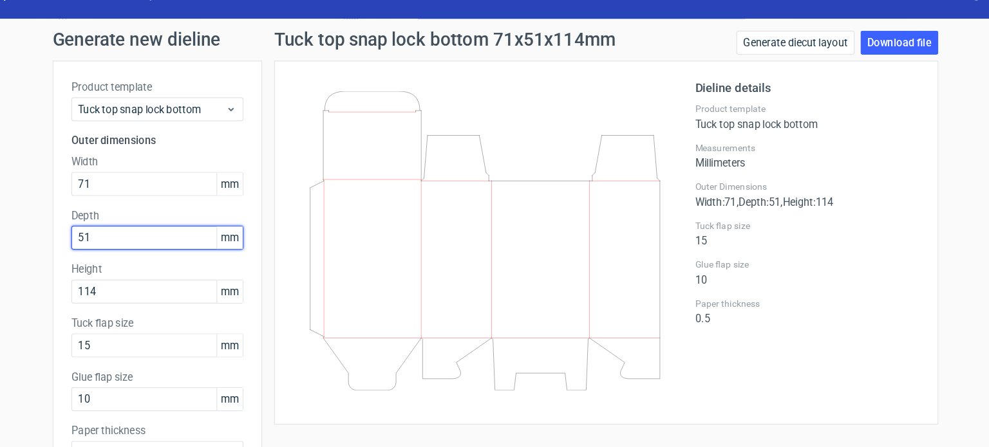
click at [200, 221] on input "51" at bounding box center [198, 223] width 148 height 21
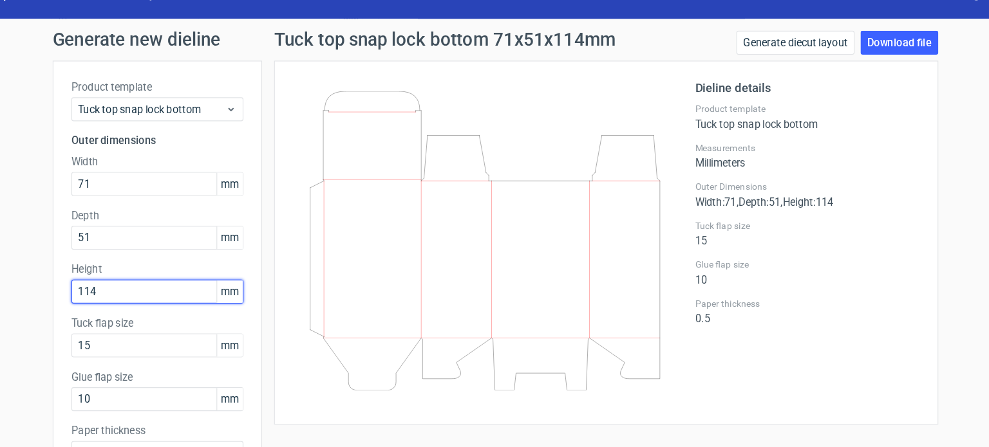
click at [190, 270] on input "114" at bounding box center [198, 269] width 148 height 21
click at [269, 272] on div "Product template Tuck top snap lock bottom Outer dimensions Width 71 mm Depth 5…" at bounding box center [198, 258] width 180 height 375
click at [244, 234] on div "Product template Tuck top snap lock bottom Outer dimensions Width 71 mm Depth 5…" at bounding box center [198, 258] width 180 height 375
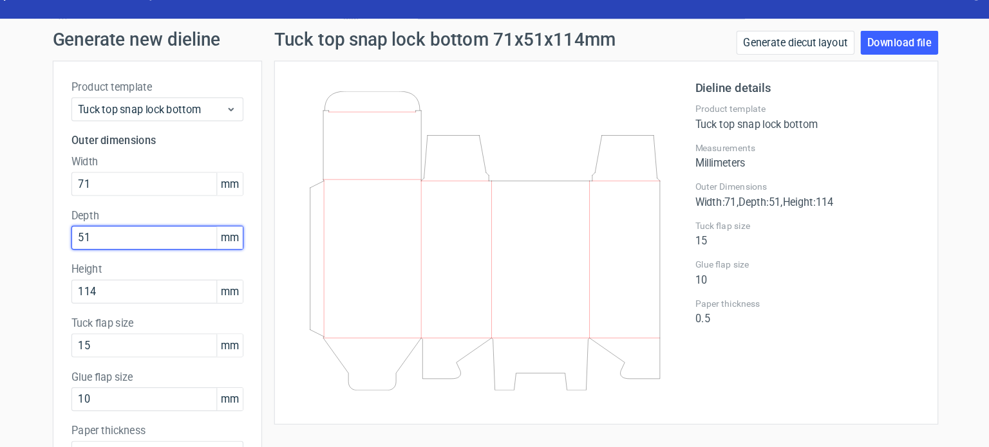
click at [258, 213] on input "51" at bounding box center [198, 223] width 148 height 21
click at [257, 171] on span "mm" at bounding box center [260, 176] width 23 height 19
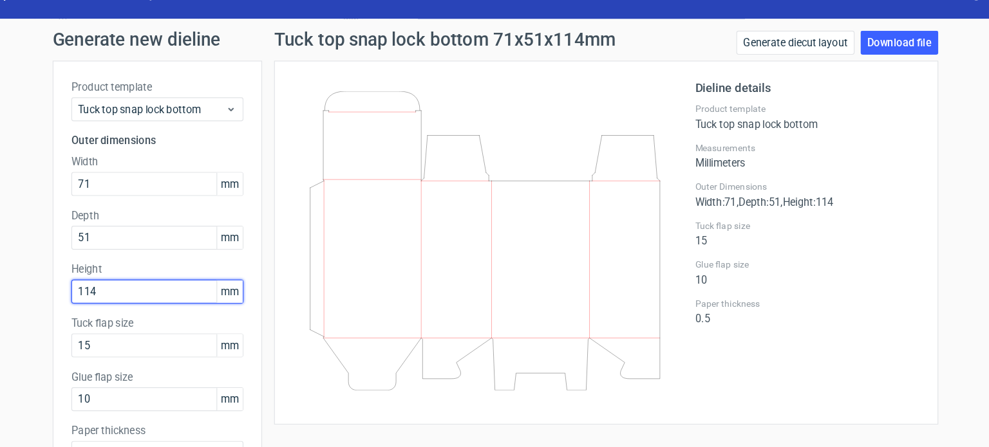
click at [255, 259] on input "114" at bounding box center [198, 269] width 148 height 21
click at [250, 341] on label "Glue flap size" at bounding box center [198, 343] width 148 height 13
click at [252, 319] on span "mm" at bounding box center [260, 315] width 23 height 19
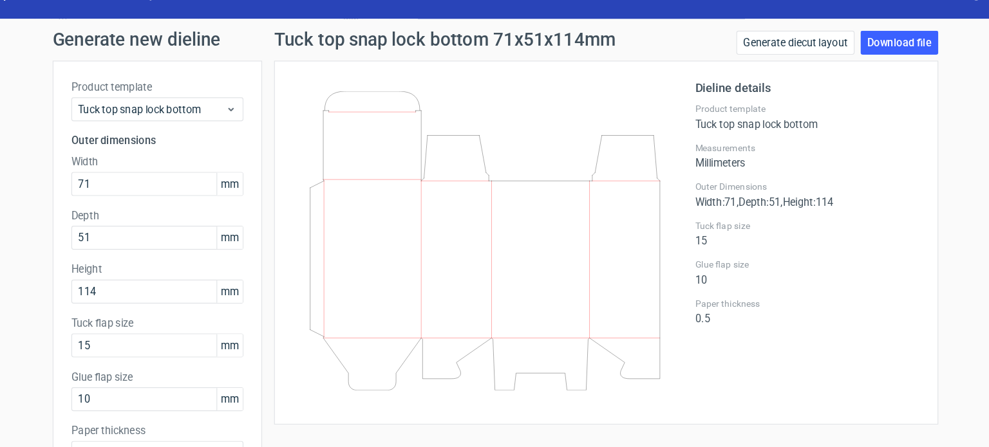
click at [252, 264] on span "mm" at bounding box center [260, 269] width 23 height 19
click at [255, 229] on span "mm" at bounding box center [260, 223] width 23 height 19
click at [255, 181] on span "mm" at bounding box center [260, 176] width 23 height 19
click at [164, 218] on input "51" at bounding box center [198, 223] width 148 height 21
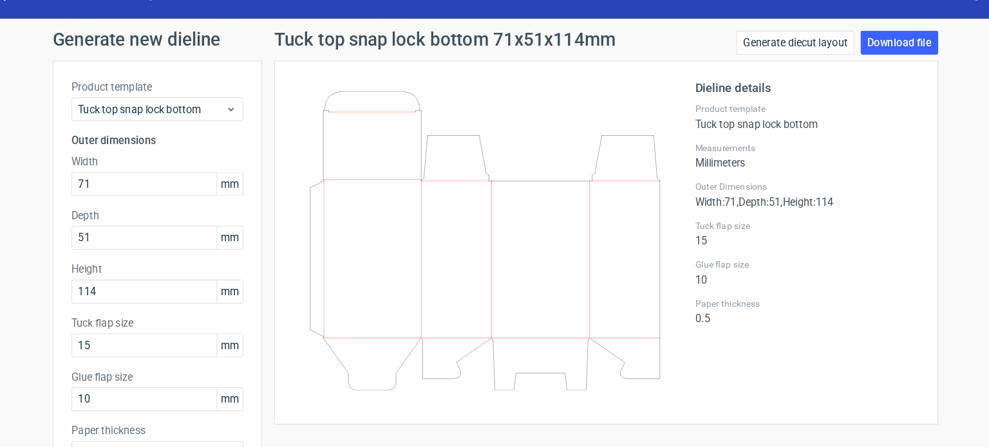
click at [537, 239] on icon at bounding box center [480, 225] width 310 height 257
click at [429, 221] on icon at bounding box center [480, 225] width 310 height 257
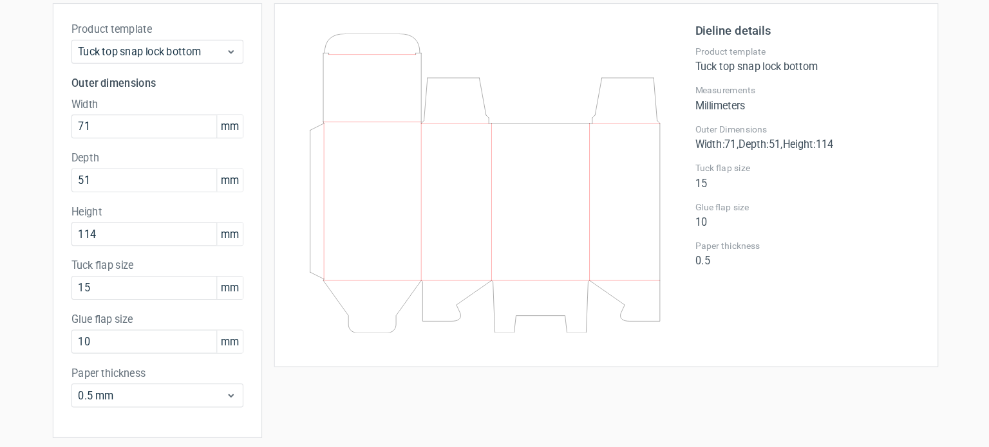
drag, startPoint x: 478, startPoint y: 202, endPoint x: 431, endPoint y: 196, distance: 47.4
click at [431, 196] on icon at bounding box center [480, 176] width 310 height 257
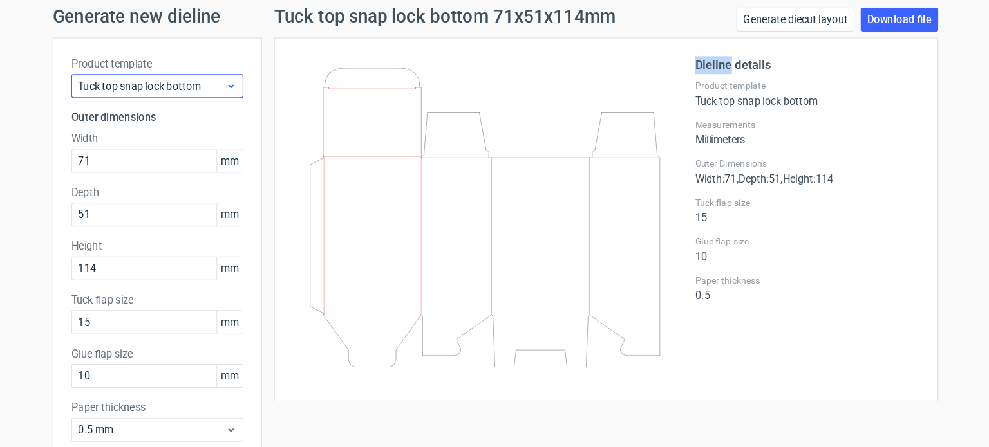
scroll to position [0, 0]
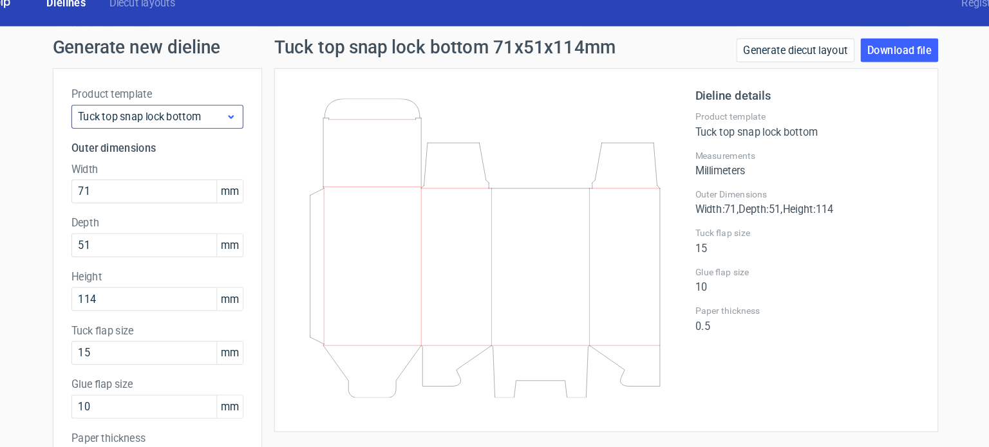
click at [172, 64] on h1 "Generate new dieline" at bounding box center [494, 58] width 772 height 15
click at [175, 117] on span "Tuck top snap lock bottom" at bounding box center [193, 119] width 127 height 13
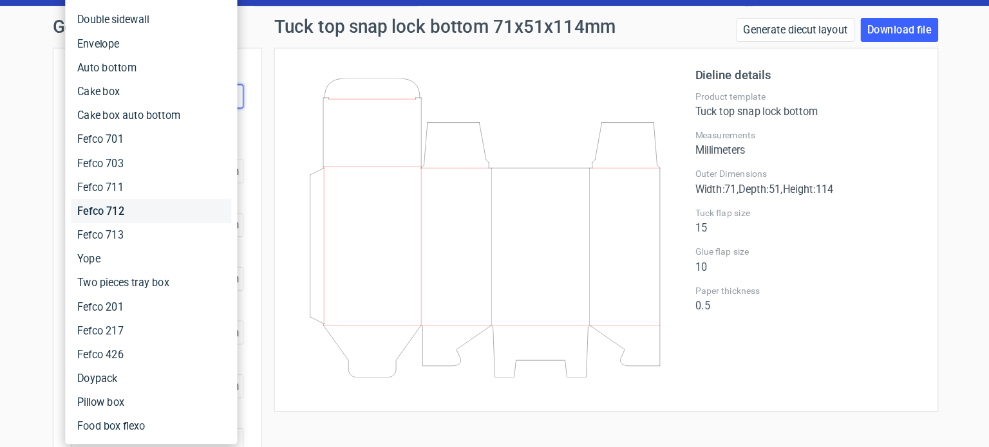
scroll to position [56, 0]
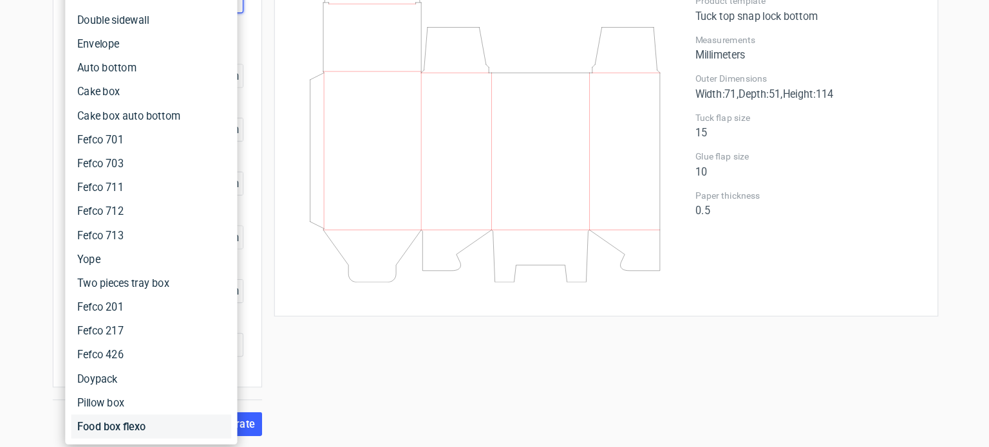
click at [168, 431] on div "Food box flexo" at bounding box center [193, 429] width 138 height 21
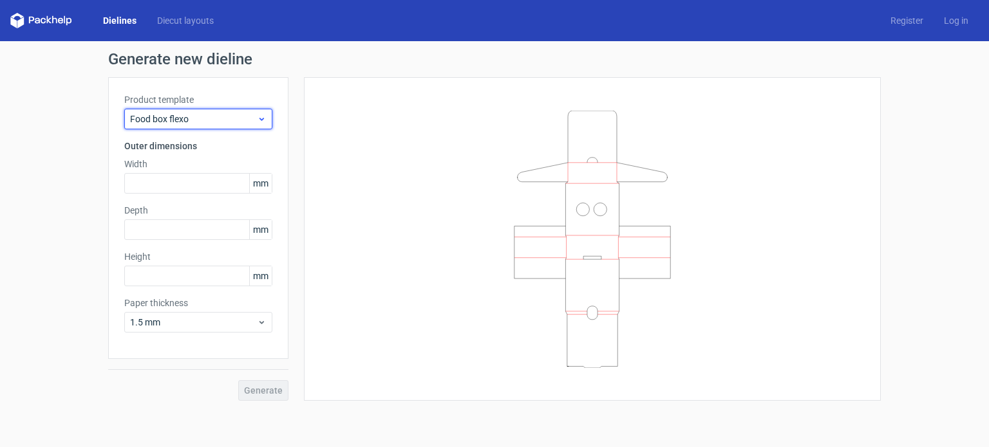
click at [183, 115] on span "Food box flexo" at bounding box center [193, 119] width 127 height 13
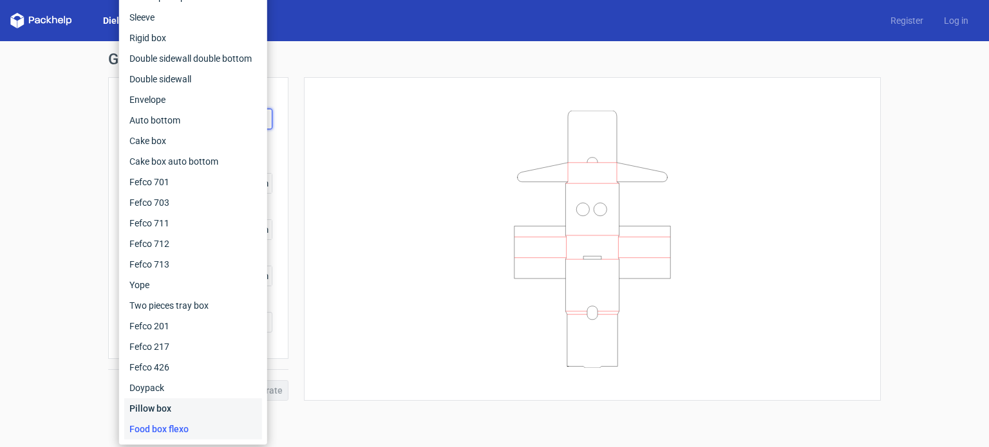
click at [163, 406] on div "Pillow box" at bounding box center [193, 408] width 138 height 21
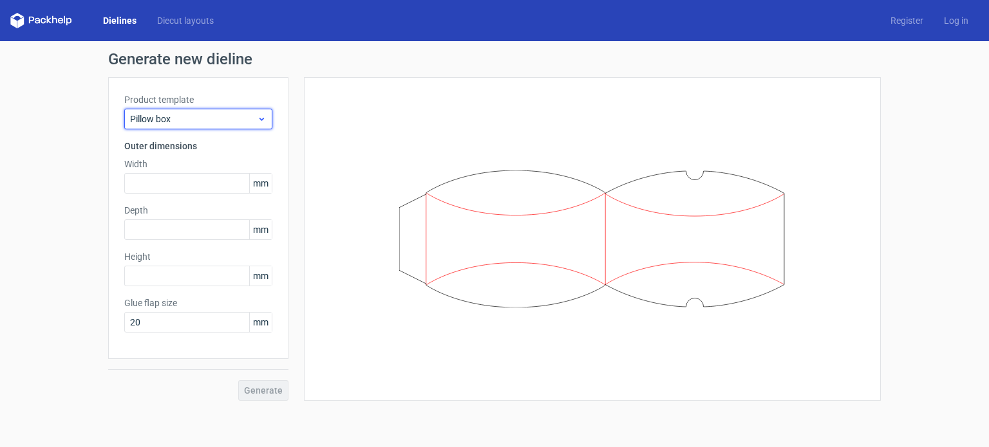
click at [182, 121] on span "Pillow box" at bounding box center [193, 119] width 127 height 13
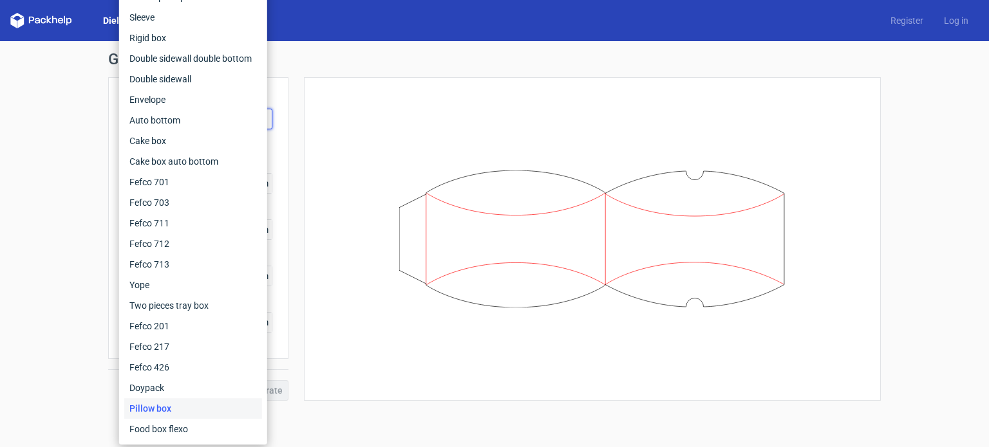
click at [293, 205] on div at bounding box center [584, 239] width 592 height 324
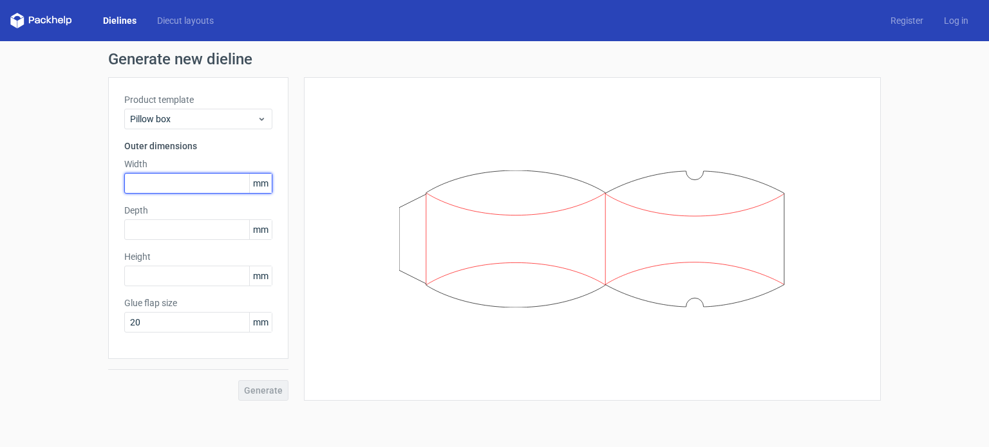
click at [205, 189] on input "text" at bounding box center [198, 183] width 148 height 21
click at [418, 208] on icon at bounding box center [592, 240] width 386 height 138
click at [458, 228] on icon at bounding box center [592, 240] width 386 height 138
click at [171, 184] on input "text" at bounding box center [198, 183] width 148 height 21
click at [171, 184] on input "25" at bounding box center [198, 183] width 148 height 21
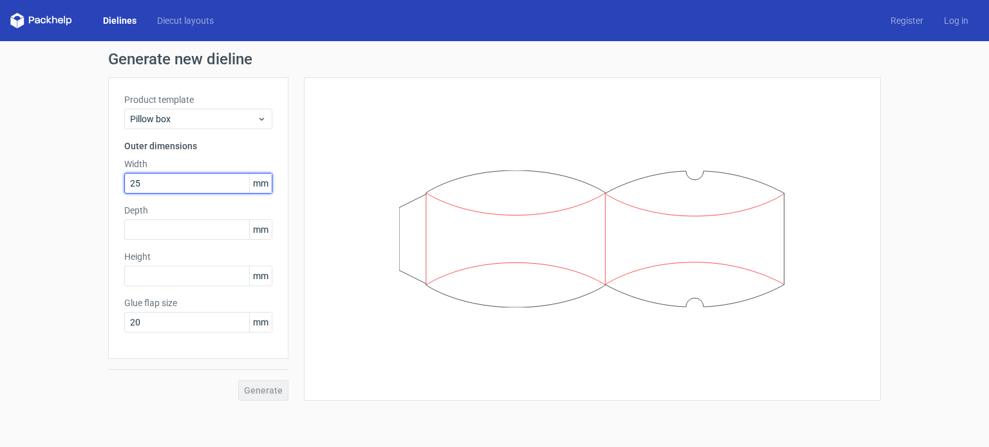
type input "2"
type input "64"
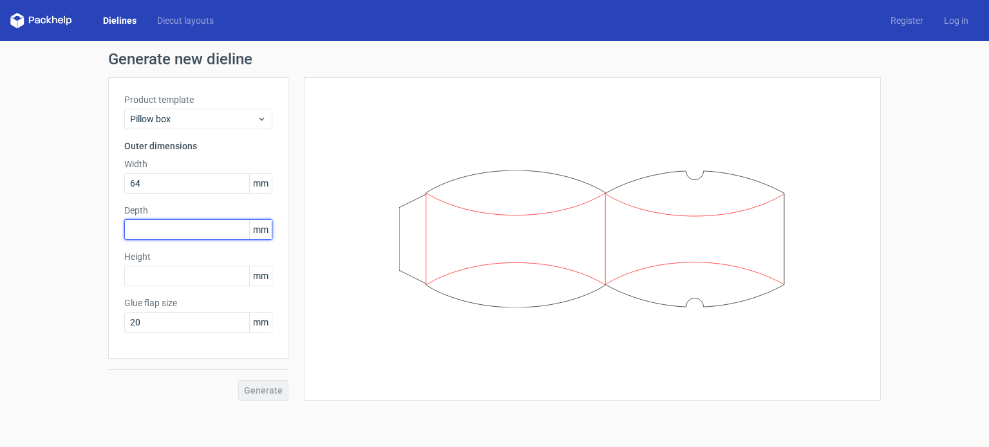
click at [198, 231] on input "text" at bounding box center [198, 229] width 148 height 21
type input "64"
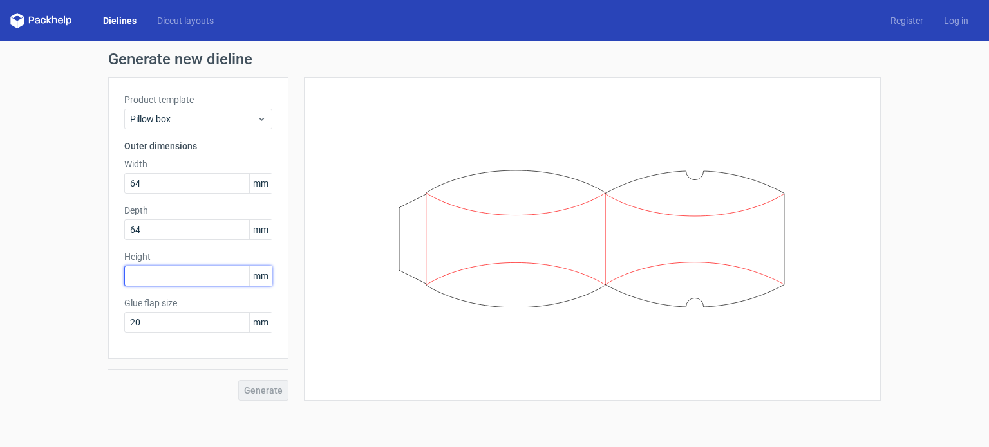
click at [196, 281] on input "text" at bounding box center [198, 276] width 148 height 21
type input "64"
click at [273, 393] on span "Generate" at bounding box center [263, 390] width 39 height 9
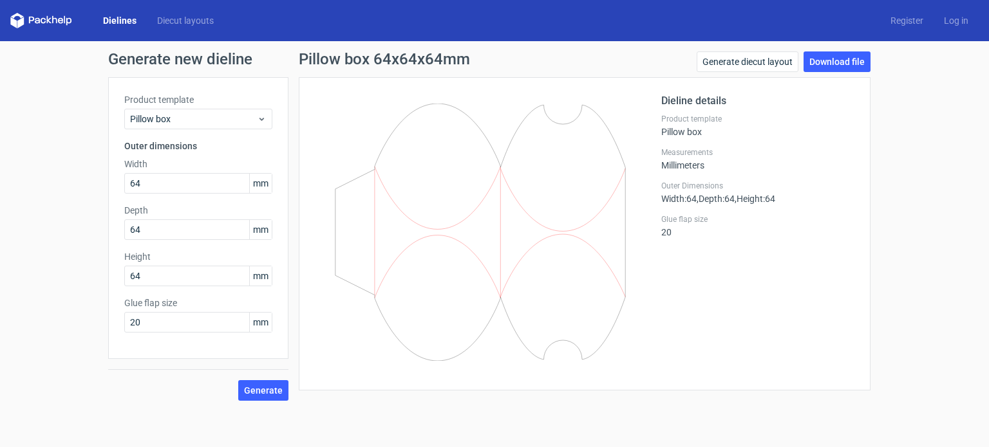
click at [256, 131] on div "Product template Pillow box Outer dimensions Width 64 mm Depth 64 mm Height 64 …" at bounding box center [198, 218] width 180 height 282
click at [255, 124] on span "Pillow box" at bounding box center [193, 119] width 127 height 13
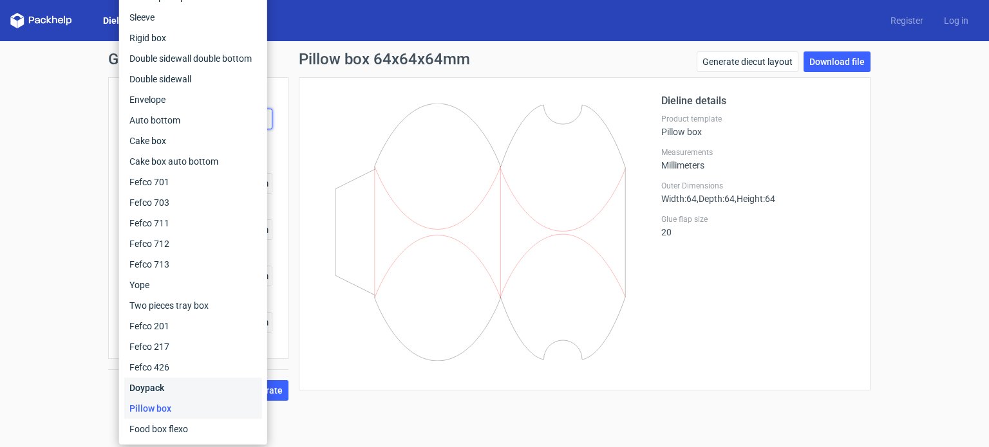
click at [214, 398] on div "Doypack" at bounding box center [193, 388] width 138 height 21
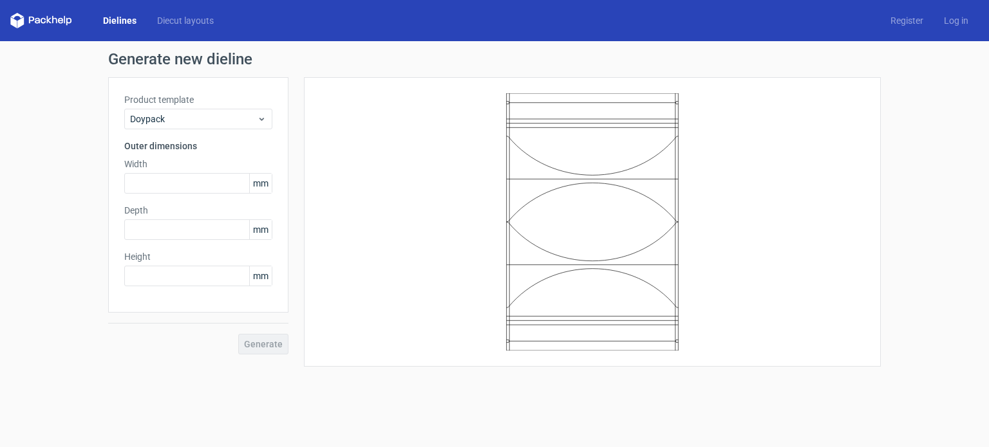
click at [219, 104] on label "Product template" at bounding box center [198, 99] width 148 height 13
click at [216, 113] on span "Doypack" at bounding box center [193, 119] width 127 height 13
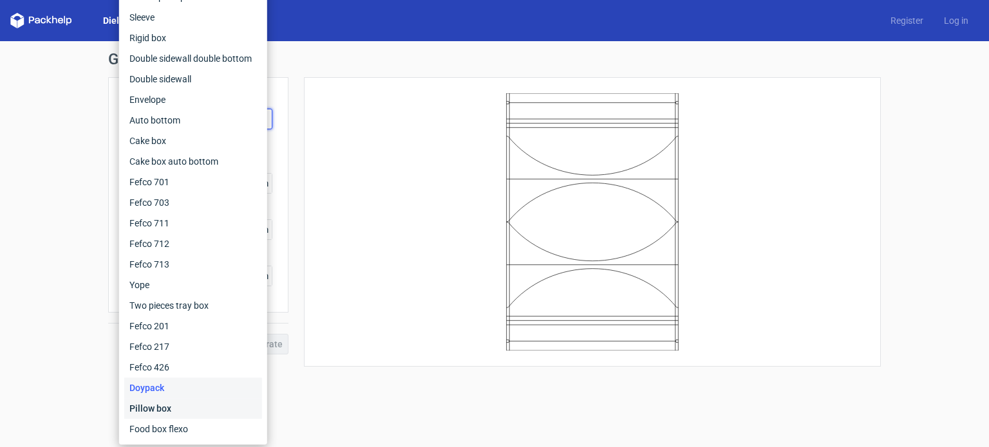
click at [173, 402] on div "Pillow box" at bounding box center [193, 408] width 138 height 21
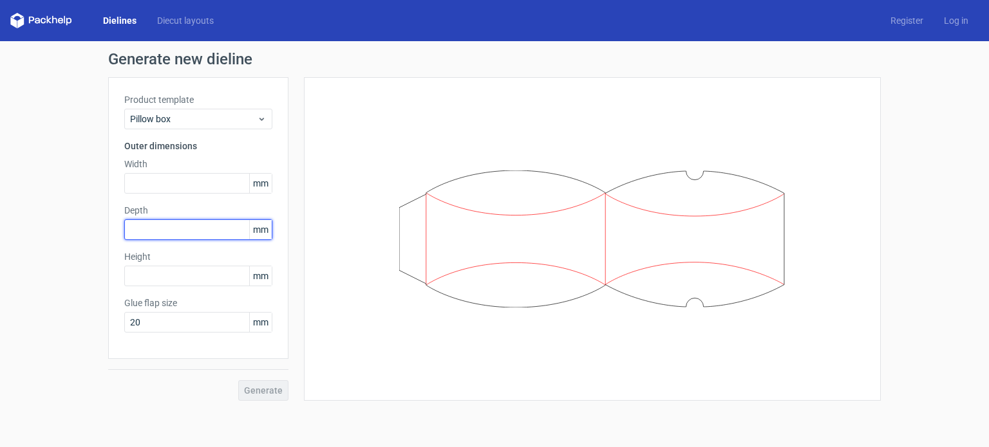
click at [195, 230] on input "text" at bounding box center [198, 229] width 148 height 21
type input "54"
click at [246, 384] on div "Generate" at bounding box center [198, 380] width 180 height 42
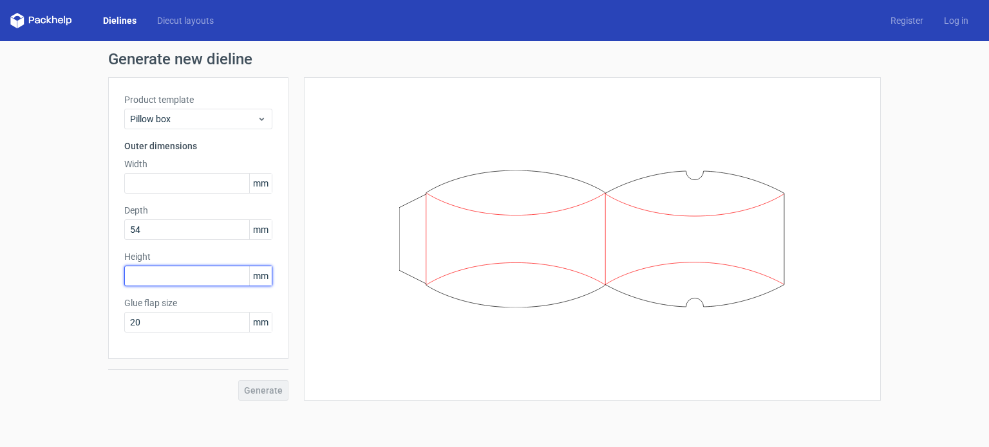
click at [205, 283] on input "text" at bounding box center [198, 276] width 148 height 21
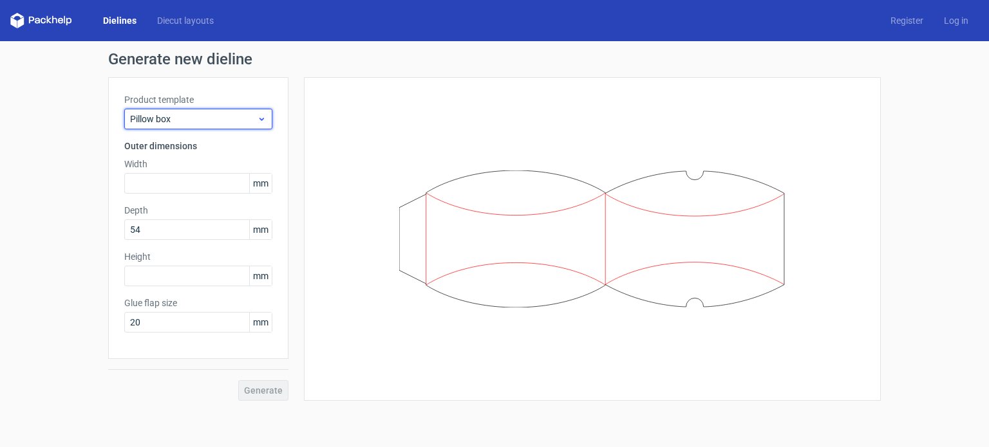
click at [167, 109] on div "Pillow box" at bounding box center [198, 119] width 148 height 21
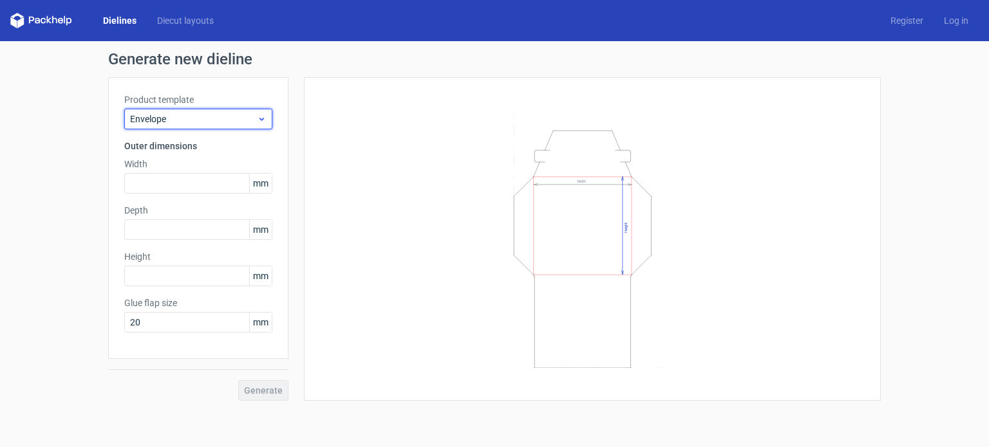
click at [228, 124] on span "Envelope" at bounding box center [193, 119] width 127 height 13
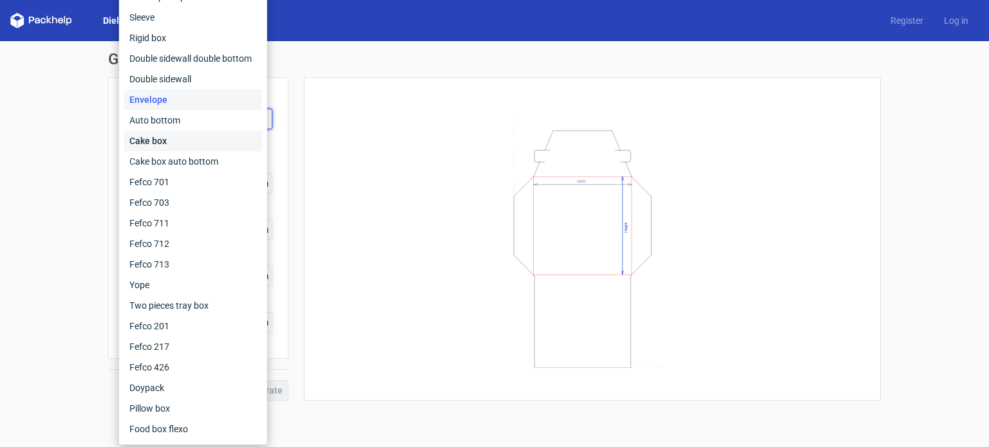
click at [216, 141] on div "Cake box" at bounding box center [193, 141] width 138 height 21
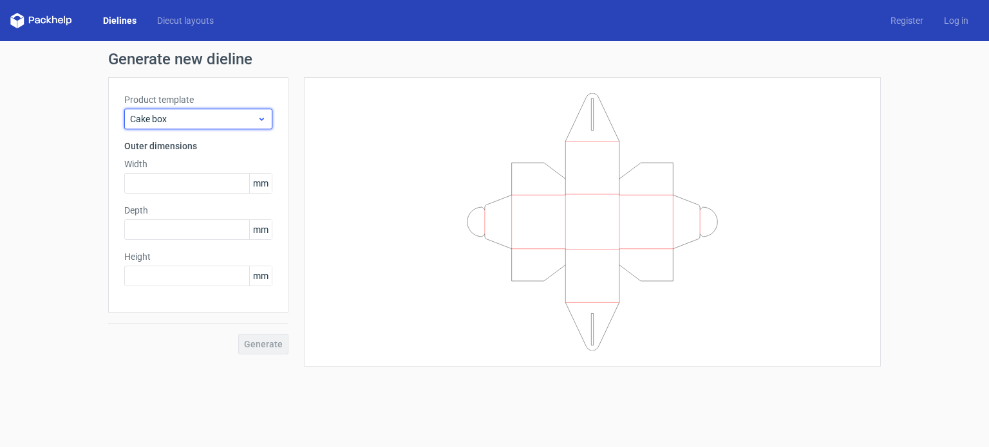
click at [216, 121] on span "Cake box" at bounding box center [193, 119] width 127 height 13
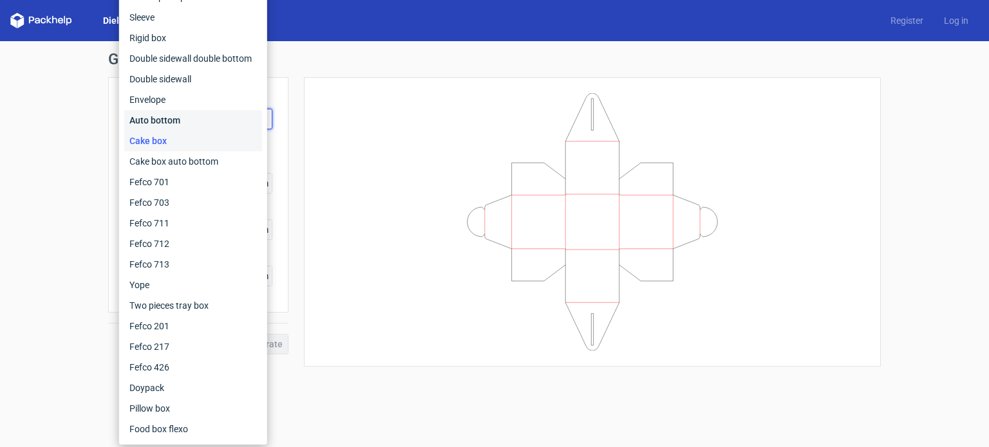
click at [216, 121] on div "Auto bottom" at bounding box center [193, 120] width 138 height 21
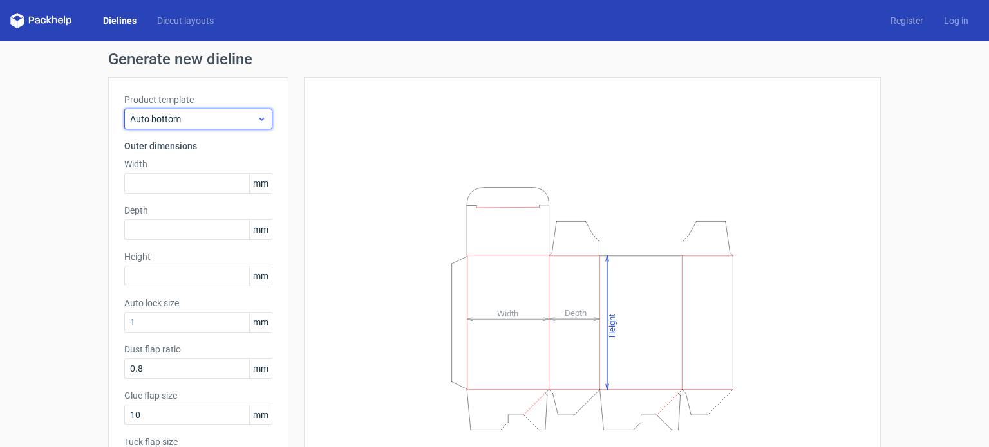
click at [216, 121] on span "Auto bottom" at bounding box center [193, 119] width 127 height 13
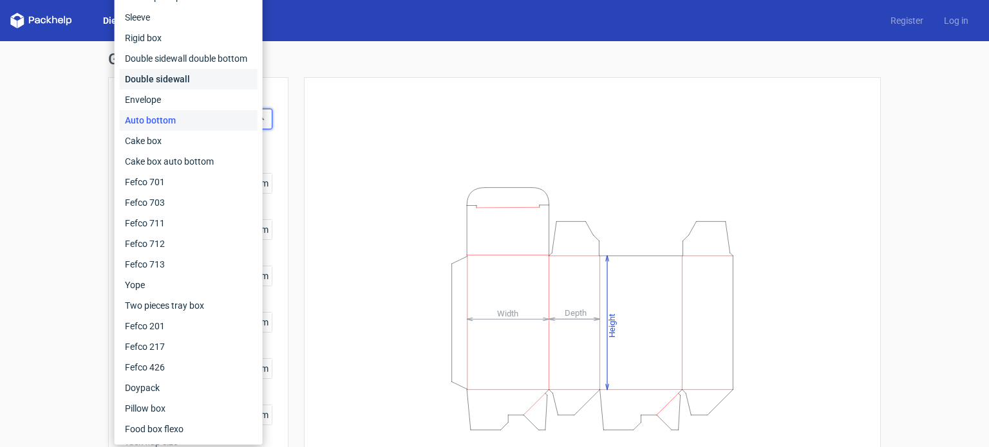
click at [227, 80] on div "Double sidewall" at bounding box center [189, 79] width 138 height 21
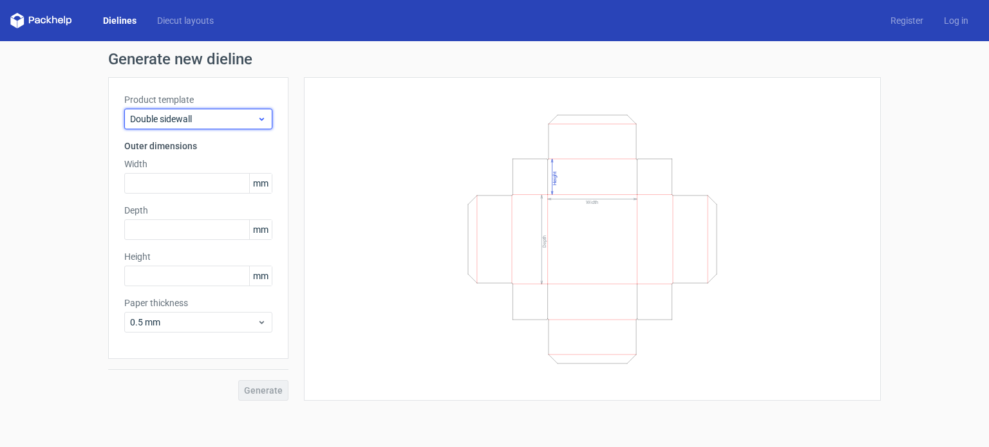
click at [214, 115] on span "Double sidewall" at bounding box center [193, 119] width 127 height 13
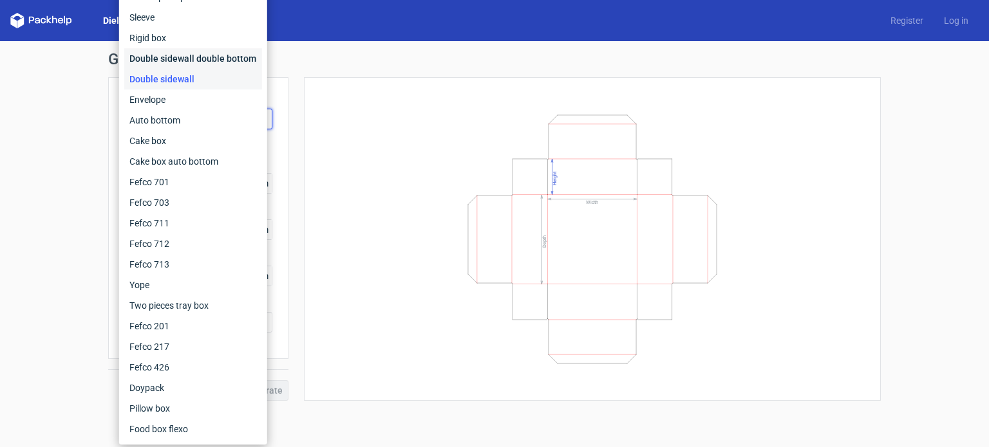
click at [216, 64] on div "Double sidewall double bottom" at bounding box center [193, 58] width 138 height 21
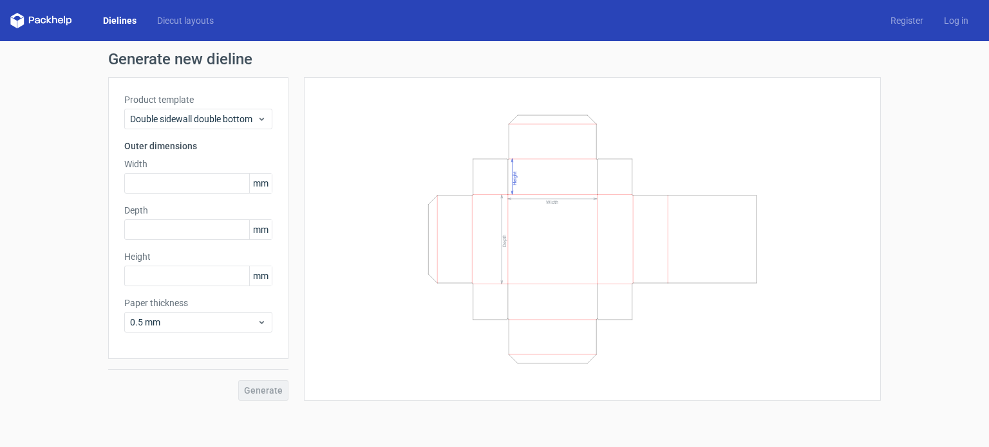
click at [205, 102] on label "Product template" at bounding box center [198, 99] width 148 height 13
click at [202, 119] on span "Double sidewall double bottom" at bounding box center [193, 119] width 127 height 13
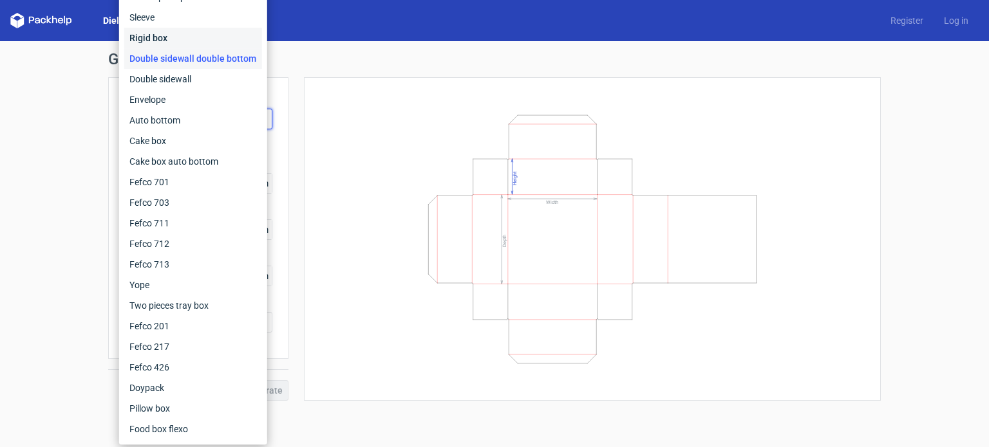
click at [201, 41] on div "Rigid box" at bounding box center [193, 38] width 138 height 21
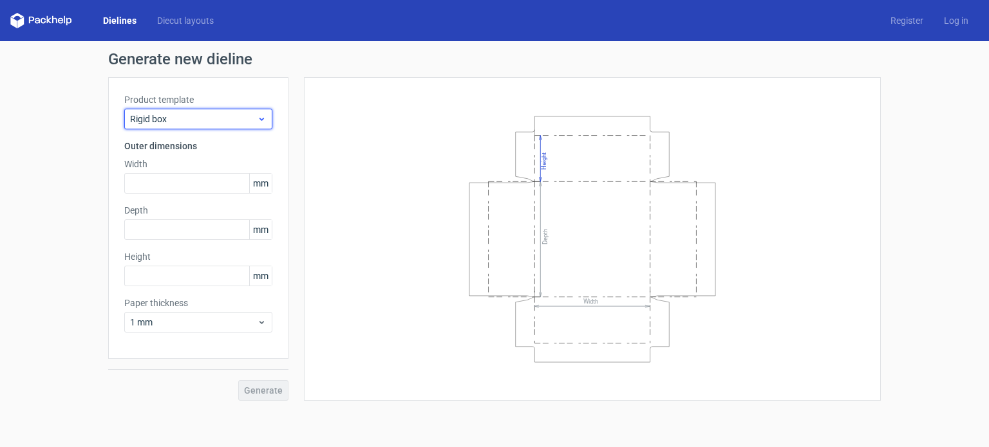
click at [203, 125] on span "Rigid box" at bounding box center [193, 119] width 127 height 13
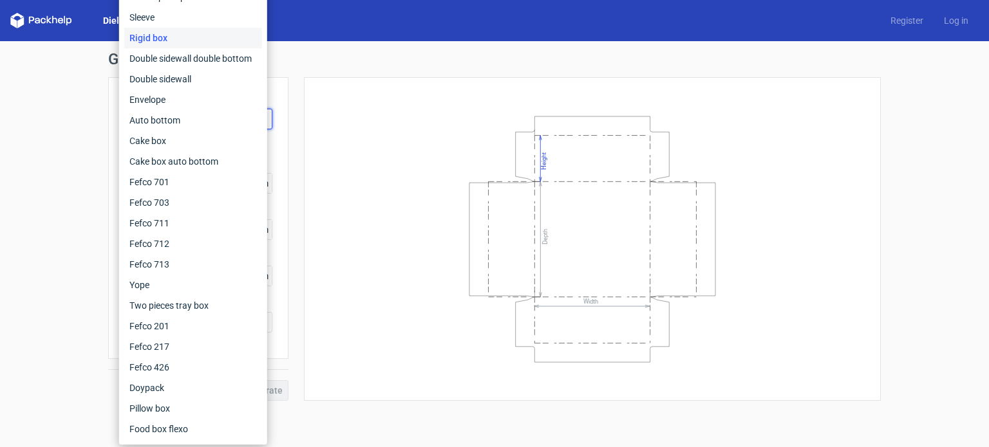
click at [199, 30] on div "Rigid box" at bounding box center [193, 38] width 138 height 21
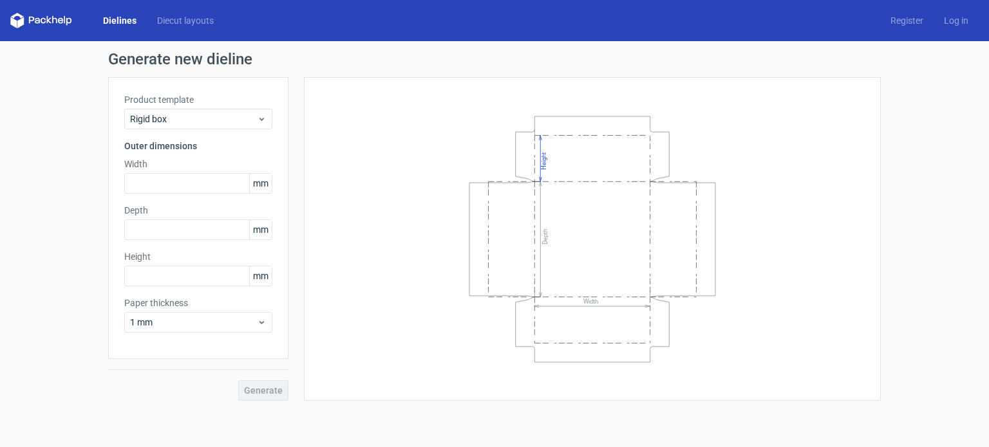
click at [188, 107] on div "Product template Rigid box" at bounding box center [198, 111] width 148 height 36
click at [190, 128] on div "Rigid box" at bounding box center [198, 119] width 148 height 21
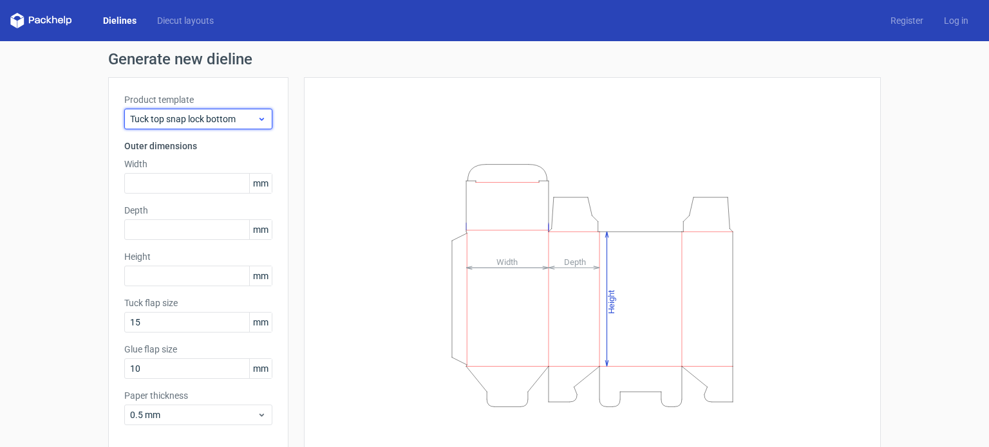
click at [209, 120] on span "Tuck top snap lock bottom" at bounding box center [193, 119] width 127 height 13
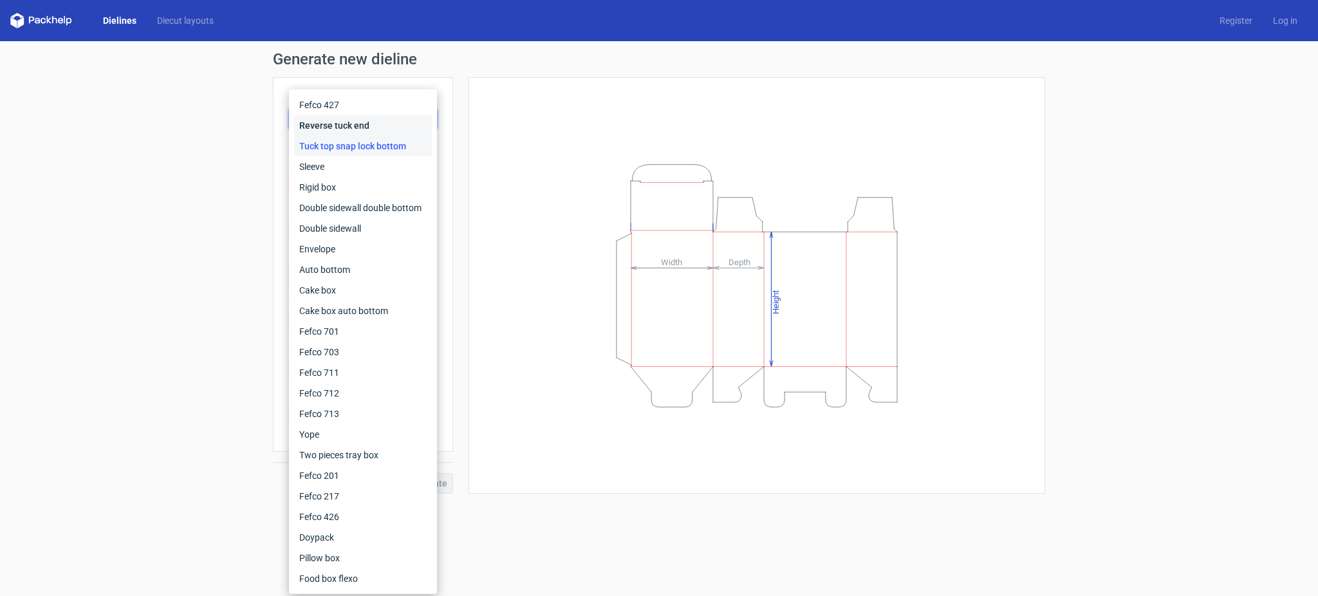
click at [369, 128] on div "Reverse tuck end" at bounding box center [363, 125] width 138 height 21
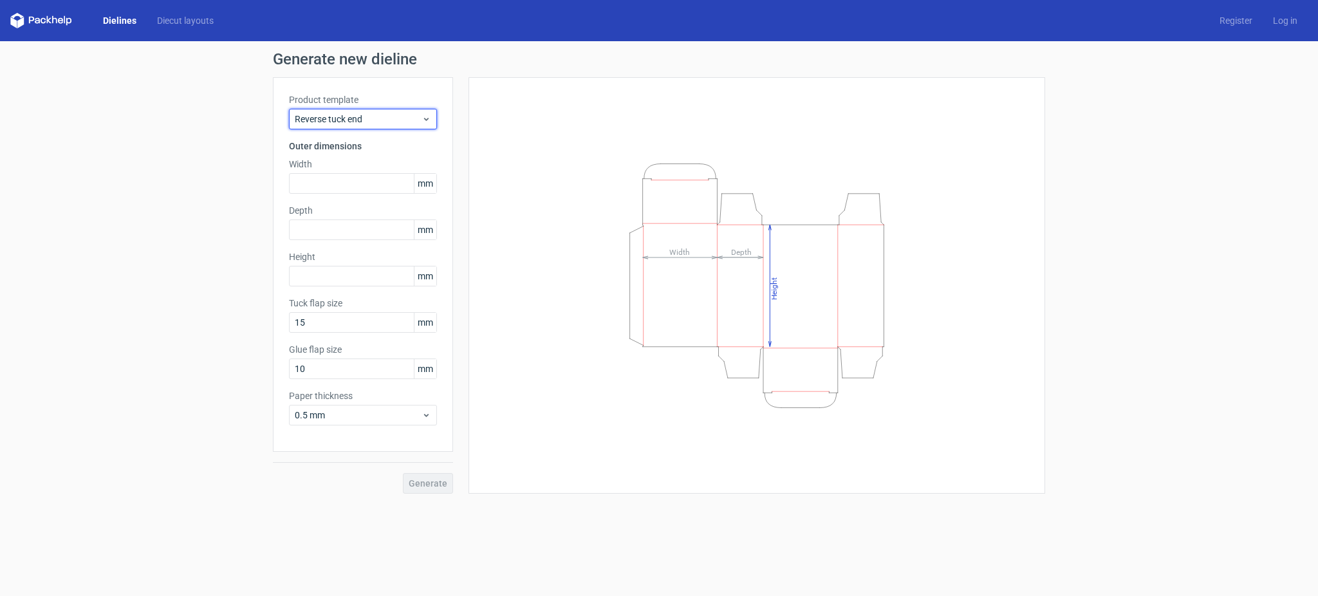
click at [369, 128] on div "Reverse tuck end" at bounding box center [363, 119] width 148 height 21
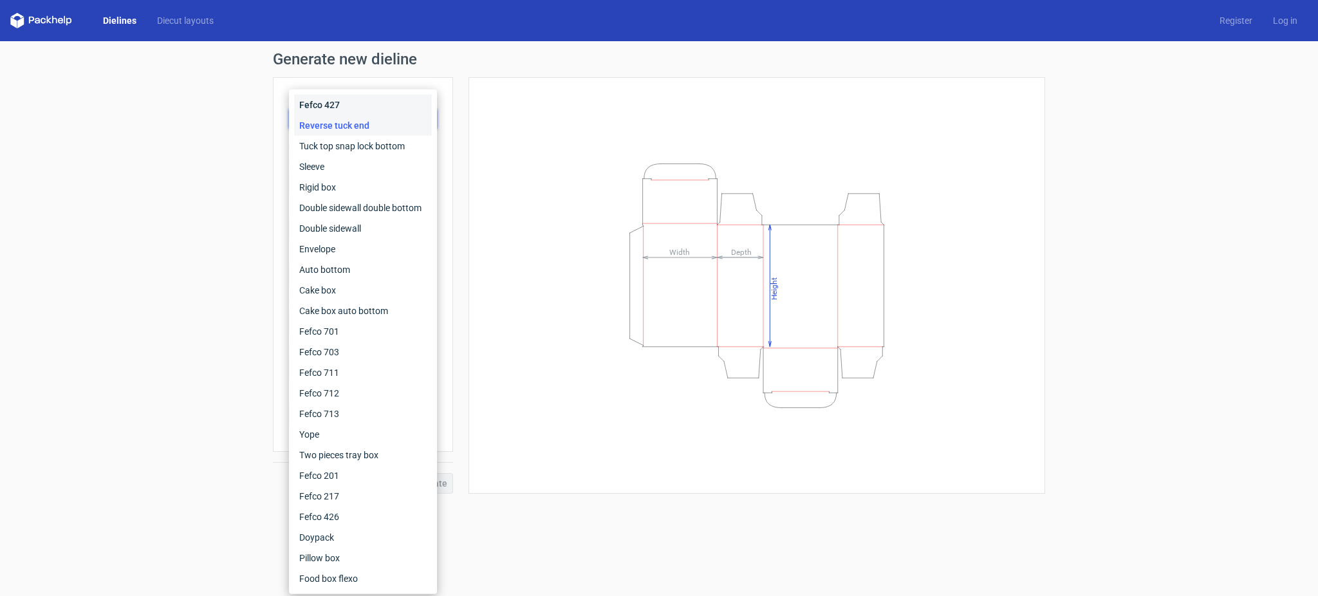
click at [367, 101] on div "Fefco 427" at bounding box center [363, 105] width 138 height 21
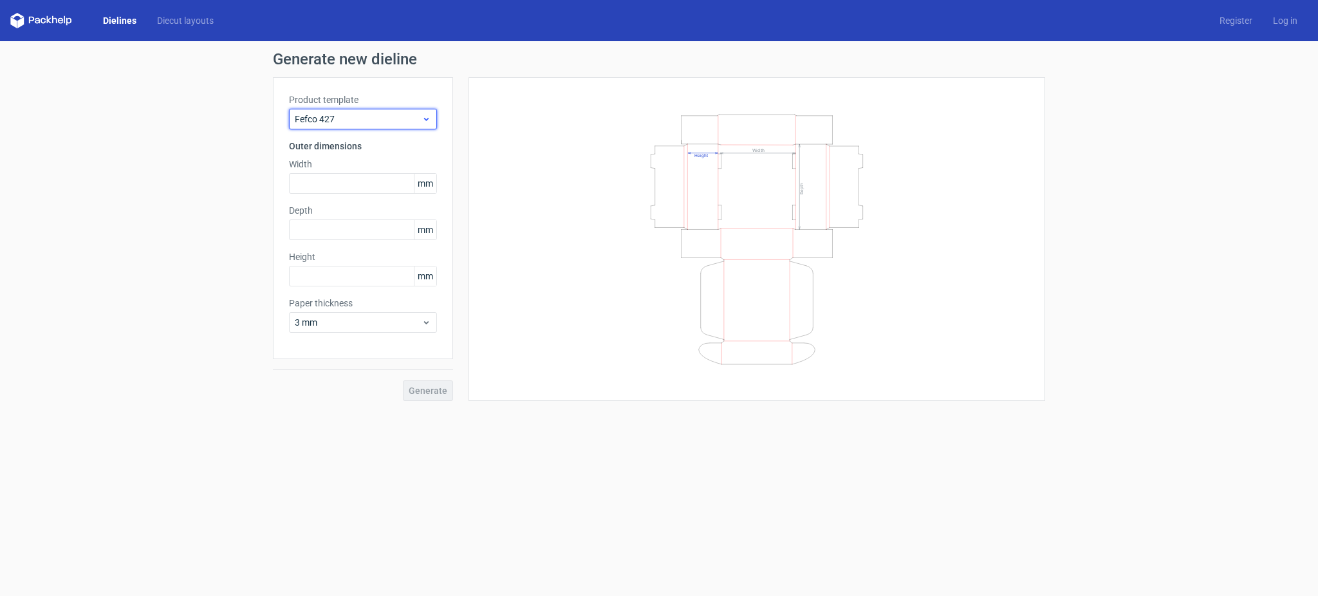
click at [369, 116] on span "Fefco 427" at bounding box center [358, 119] width 127 height 13
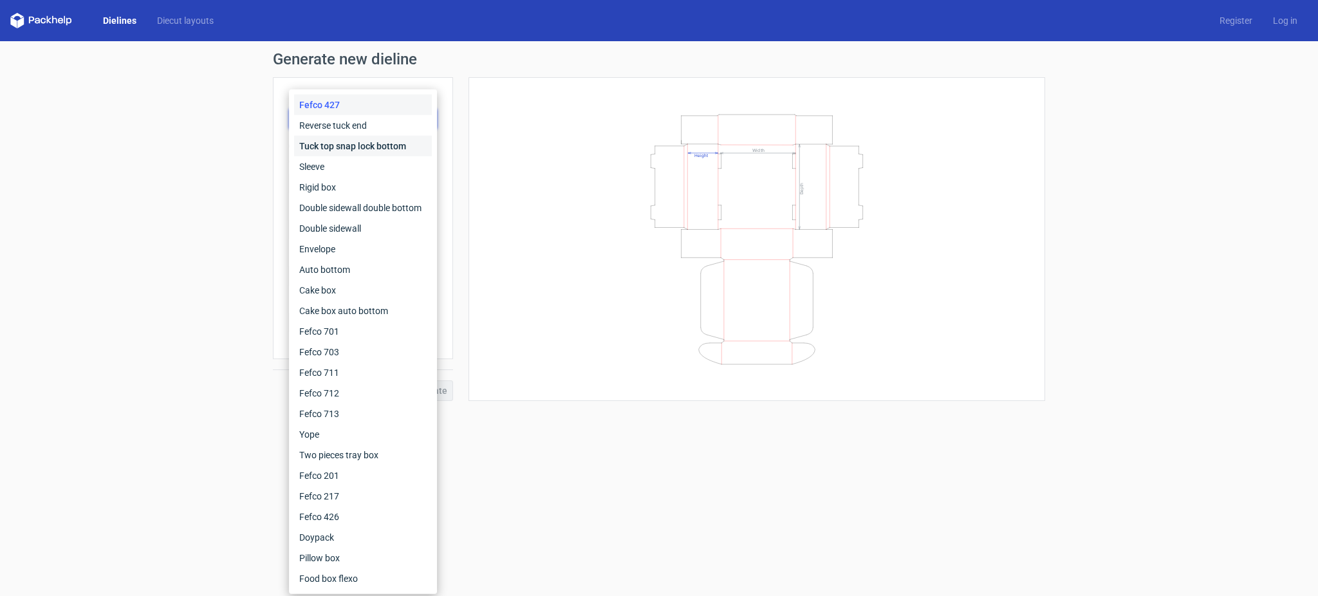
click at [366, 150] on div "Tuck top snap lock bottom" at bounding box center [363, 146] width 138 height 21
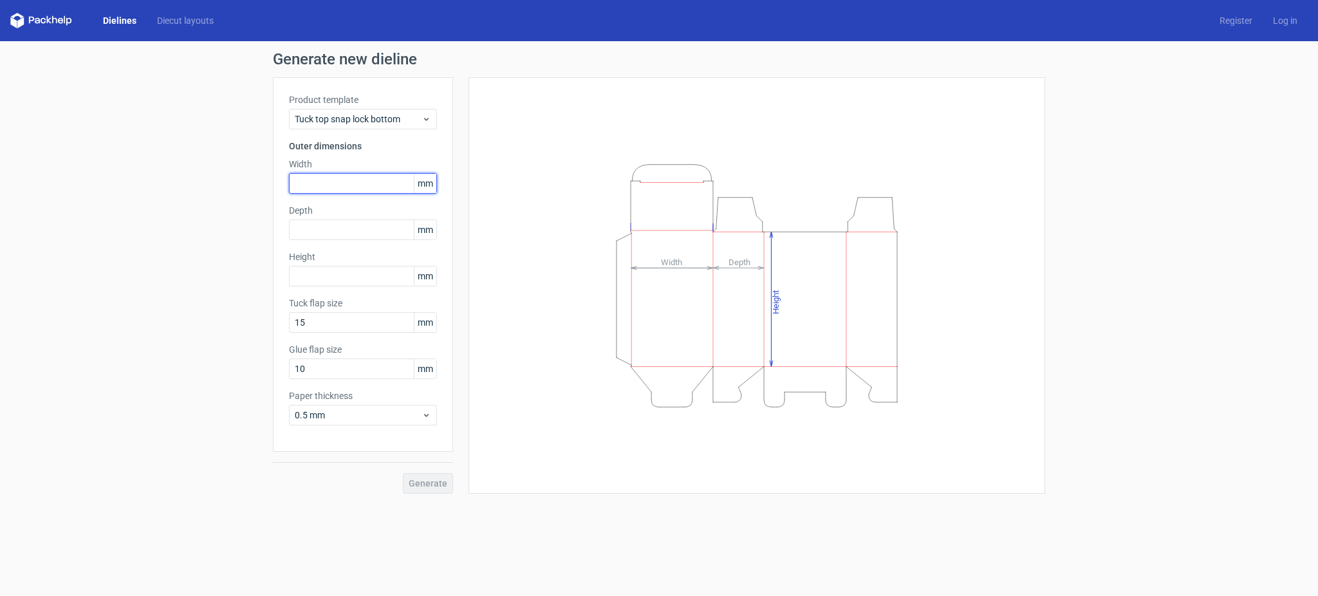
click at [366, 181] on input "text" at bounding box center [363, 183] width 148 height 21
type input "76"
click at [351, 230] on input "text" at bounding box center [363, 229] width 148 height 21
type input "76"
click at [330, 282] on input "text" at bounding box center [363, 276] width 148 height 21
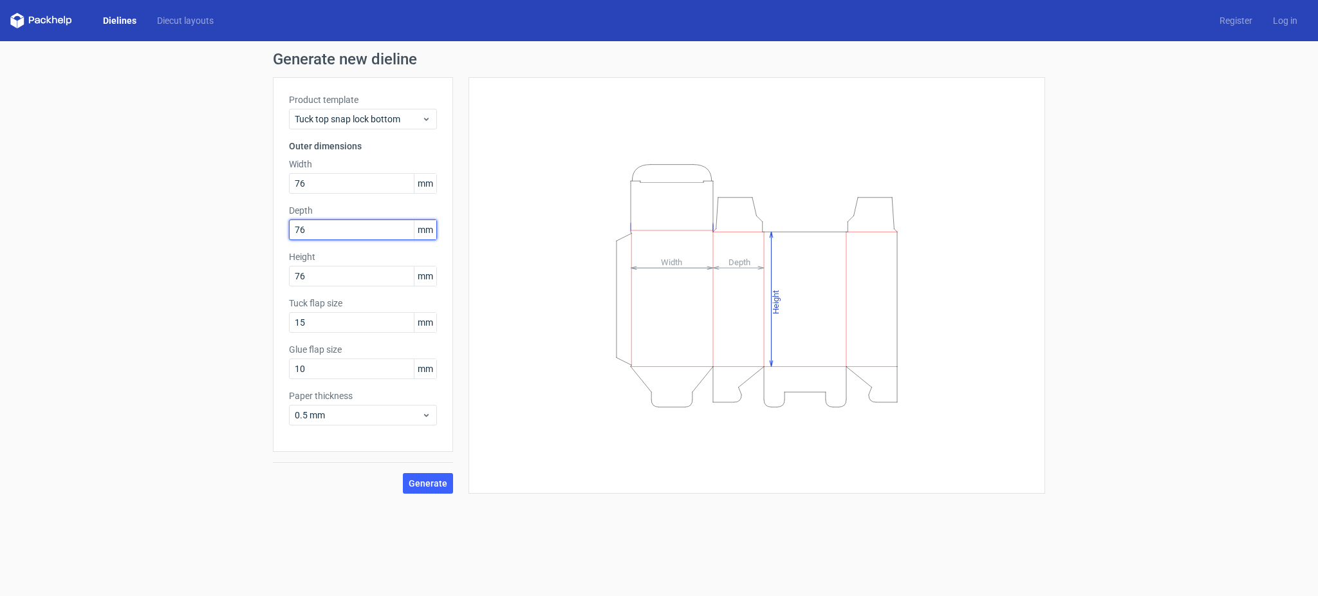
click at [338, 237] on input "76" at bounding box center [363, 229] width 148 height 21
click at [328, 272] on input "76" at bounding box center [363, 276] width 148 height 21
type input "7"
type input "114"
click at [352, 225] on input "76" at bounding box center [363, 229] width 148 height 21
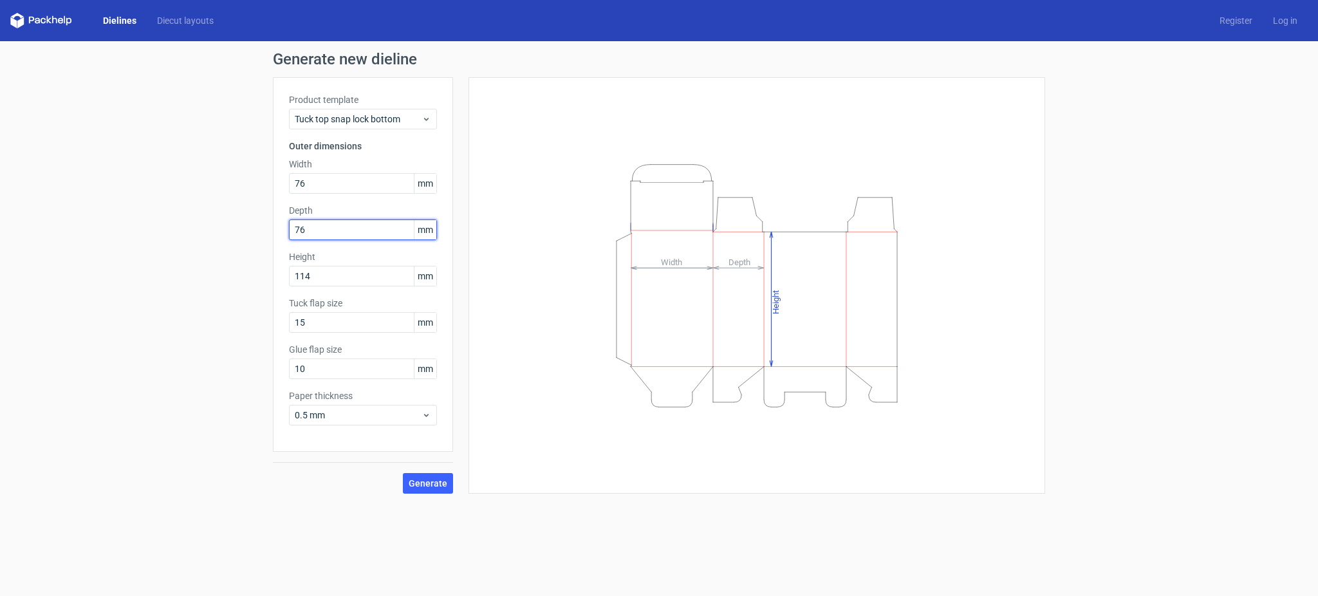
click at [352, 225] on input "76" at bounding box center [363, 229] width 148 height 21
click at [362, 313] on input "15" at bounding box center [363, 322] width 148 height 21
click at [404, 371] on input "10" at bounding box center [363, 368] width 148 height 21
click at [432, 447] on button "Generate" at bounding box center [428, 483] width 50 height 21
click at [432, 447] on circle at bounding box center [428, 483] width 19 height 19
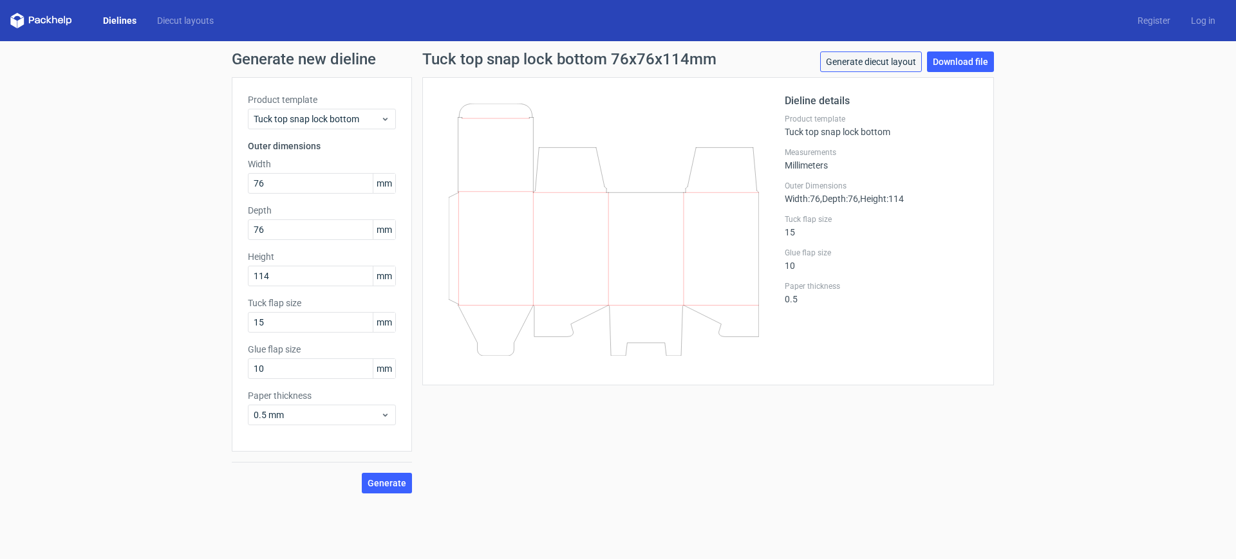
click at [865, 63] on link "Generate diecut layout" at bounding box center [871, 61] width 102 height 21
click at [322, 226] on input "76" at bounding box center [322, 229] width 148 height 21
type input "7"
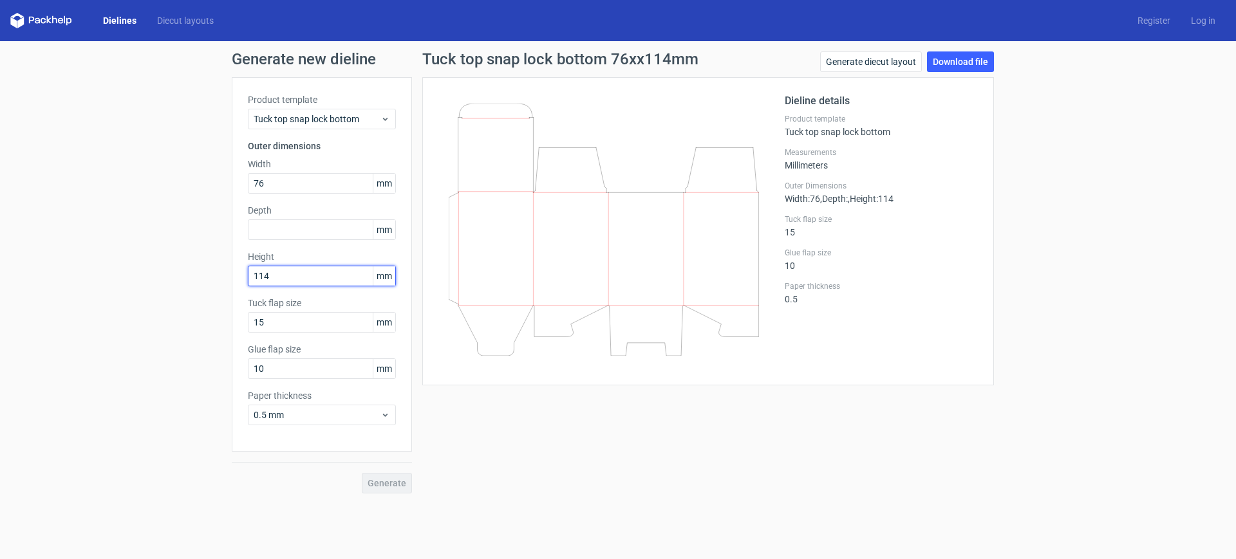
click at [290, 276] on input "114" at bounding box center [322, 276] width 148 height 21
type input "97"
click at [313, 230] on input "text" at bounding box center [322, 229] width 148 height 21
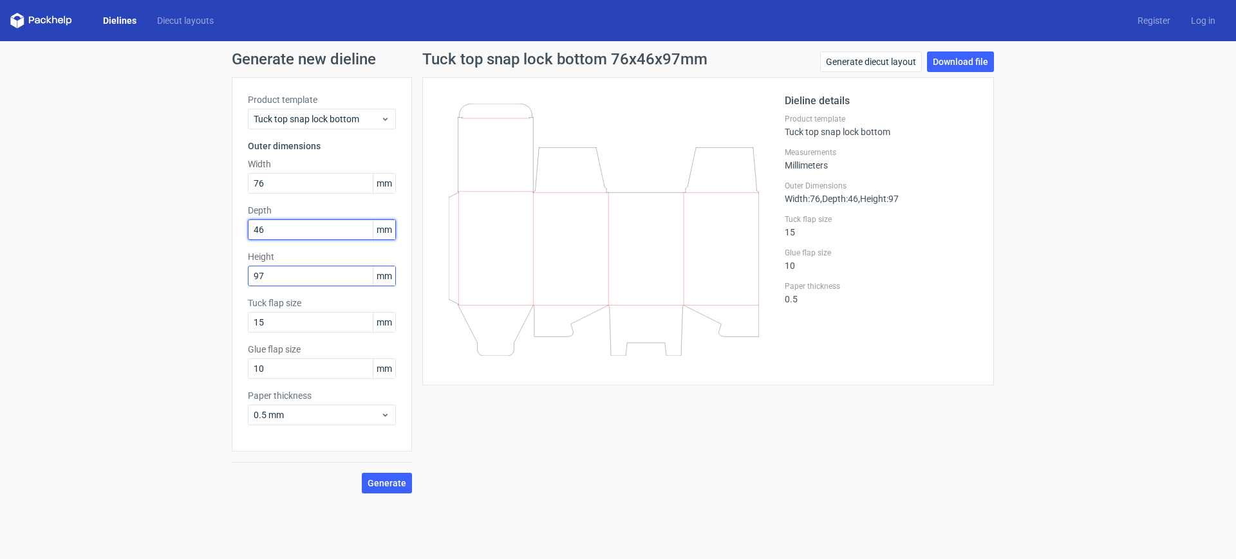
type input "46"
click at [304, 282] on input "97" at bounding box center [322, 276] width 148 height 21
click at [279, 184] on input "76" at bounding box center [322, 183] width 148 height 21
type input "7"
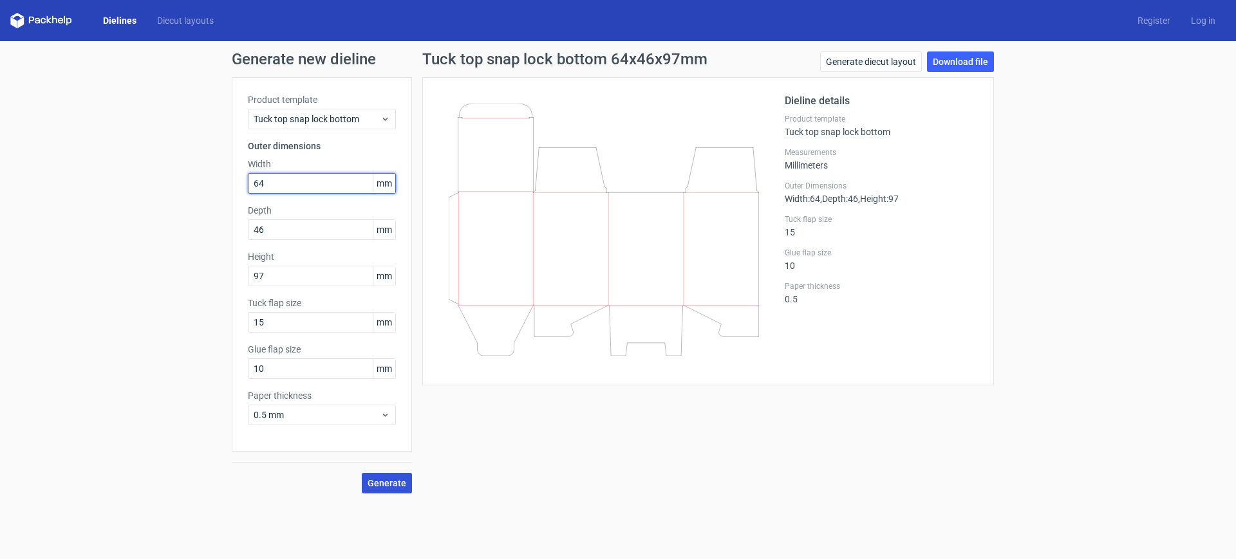
type input "64"
click at [374, 447] on span "Generate" at bounding box center [386, 483] width 39 height 9
click at [379, 447] on span "Generate" at bounding box center [386, 483] width 39 height 9
drag, startPoint x: 920, startPoint y: 191, endPoint x: 788, endPoint y: 198, distance: 132.8
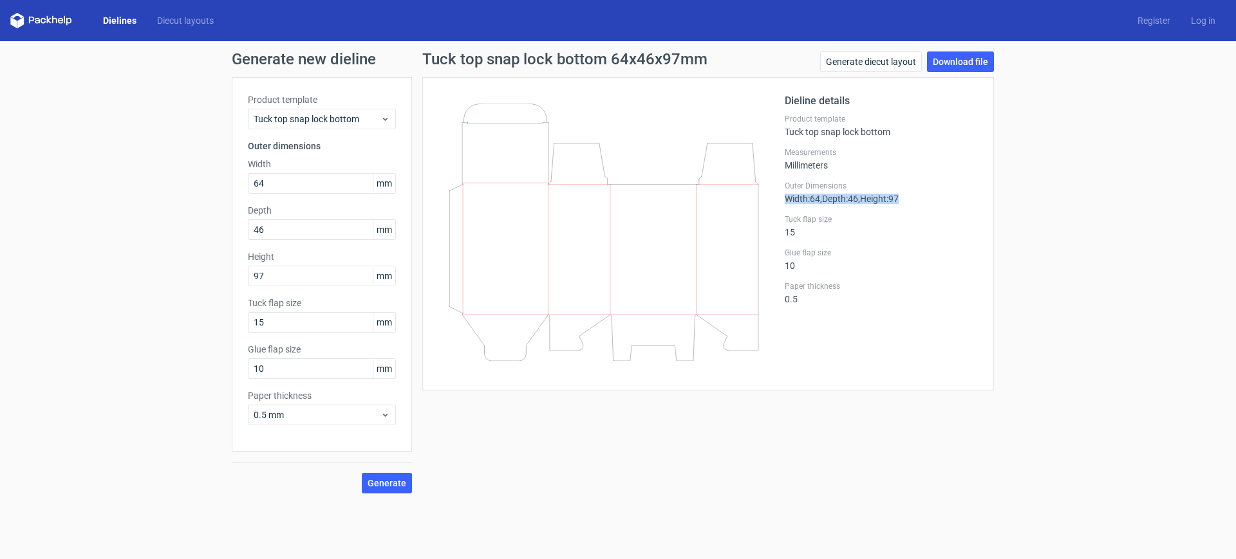
click at [788, 198] on div "Outer Dimensions Width : 64 , Depth : 46 , Height : 97" at bounding box center [881, 192] width 193 height 23
copy div "Width : 64 , Depth : 46 , Height : 97"
click at [869, 423] on div "Tuck top snap lock bottom 64x46x97mm Generate diecut layout Download file Dieli…" at bounding box center [708, 272] width 592 height 442
